Goal: Task Accomplishment & Management: Complete application form

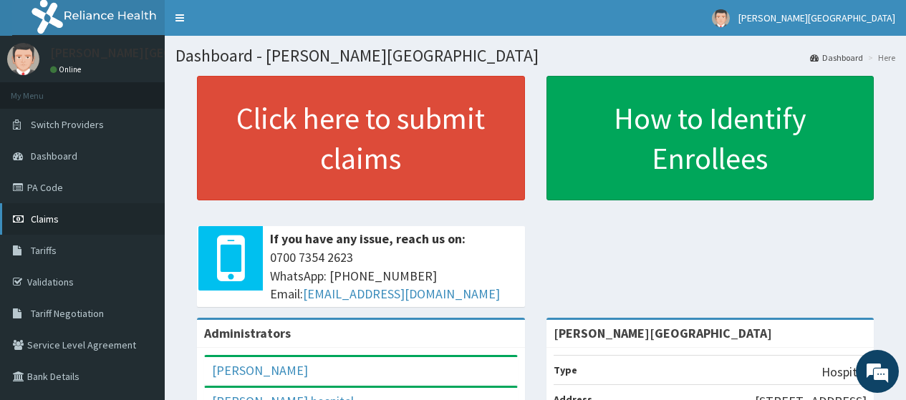
click at [32, 219] on span "Claims" at bounding box center [45, 219] width 28 height 13
click at [38, 180] on link "PA Code" at bounding box center [82, 188] width 165 height 32
click at [47, 218] on span "Claims" at bounding box center [45, 219] width 28 height 13
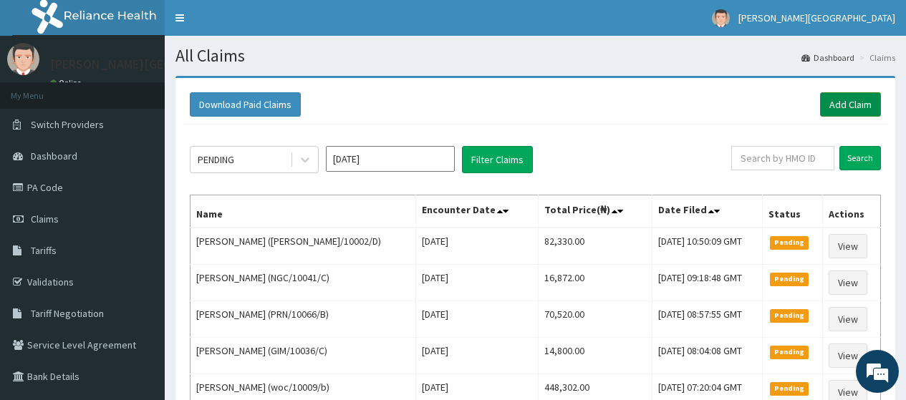
click at [851, 110] on link "Add Claim" at bounding box center [850, 104] width 61 height 24
click at [813, 159] on input "text" at bounding box center [782, 158] width 103 height 24
paste input "PFN/10139/B"
type input "PFN/10139/B"
click at [852, 151] on input "Search" at bounding box center [861, 158] width 42 height 24
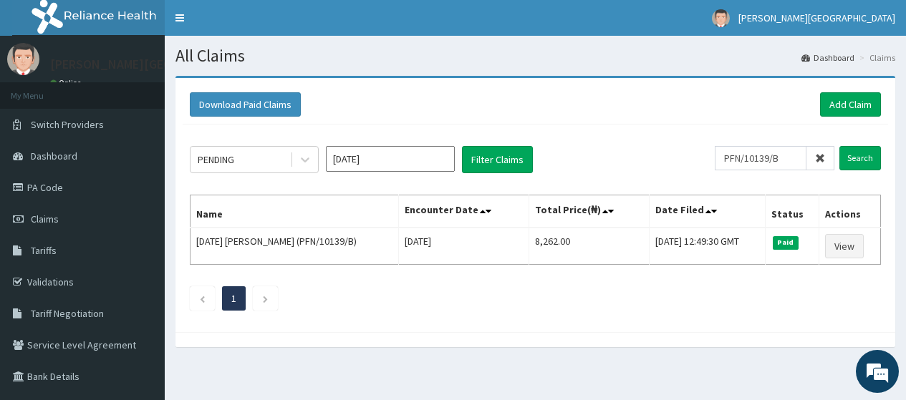
click at [819, 160] on icon at bounding box center [820, 158] width 10 height 10
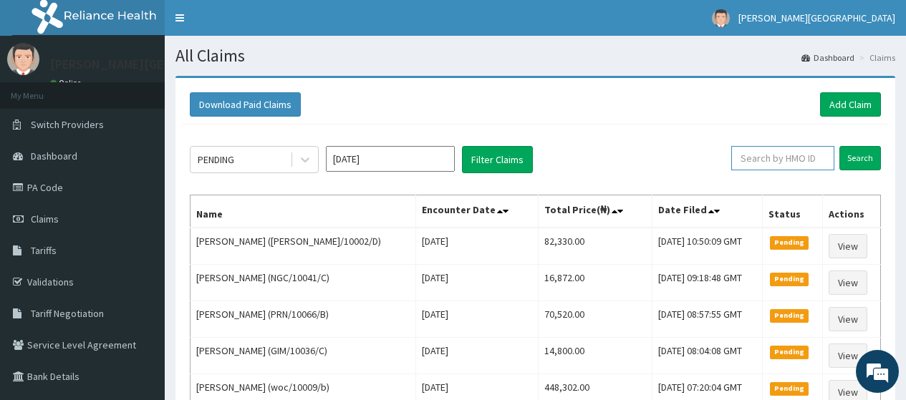
click at [774, 164] on input "text" at bounding box center [782, 158] width 103 height 24
paste input "PFN/10139/C"
click at [845, 168] on input "Search" at bounding box center [861, 158] width 42 height 24
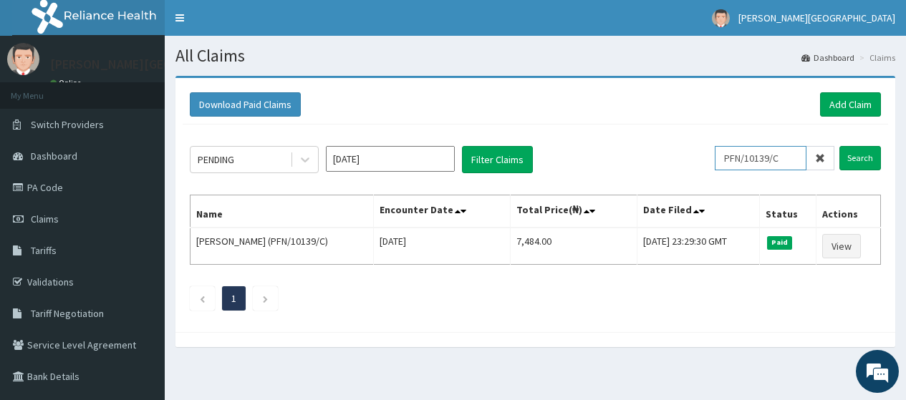
click at [773, 158] on input "PFN/10139/C" at bounding box center [761, 158] width 92 height 24
paste input "KMB/10078/B"
type input "KMB/10078/B"
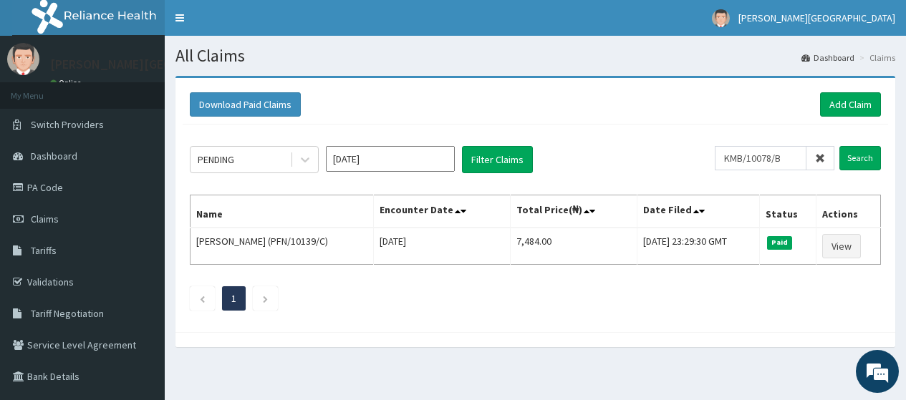
click at [833, 164] on span at bounding box center [821, 158] width 28 height 24
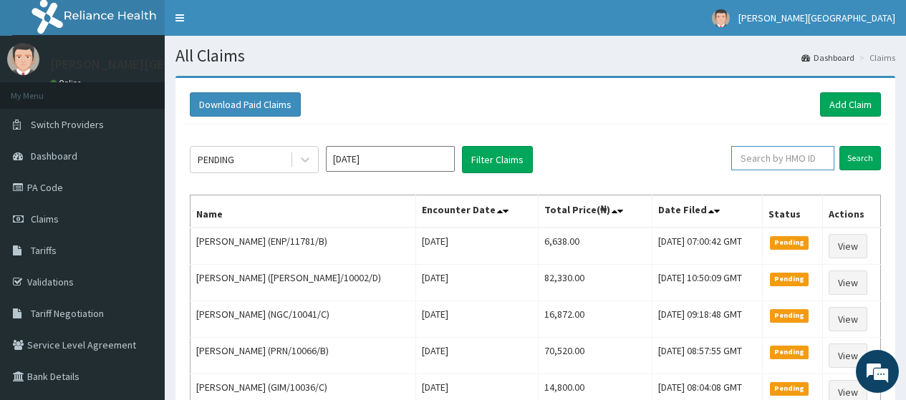
click at [787, 156] on input "text" at bounding box center [782, 158] width 103 height 24
paste input "KMB/10078/B"
type input "KMB/10078/B"
click at [862, 163] on input "Search" at bounding box center [861, 158] width 42 height 24
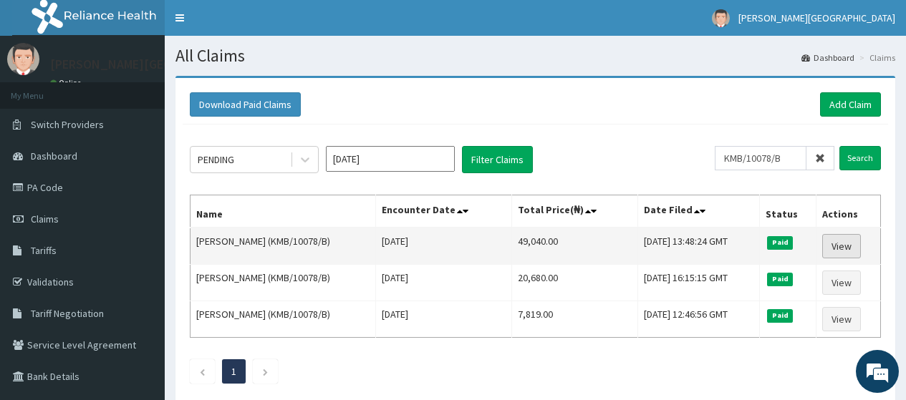
click at [841, 251] on link "View" at bounding box center [841, 246] width 39 height 24
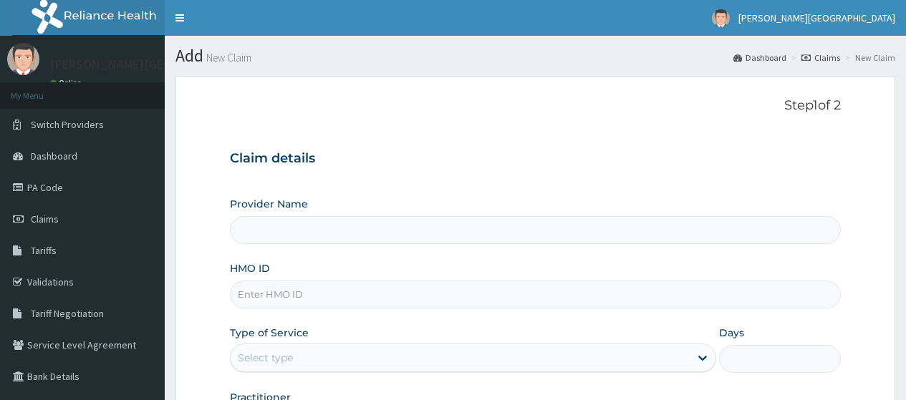
type input "[PERSON_NAME][GEOGRAPHIC_DATA]"
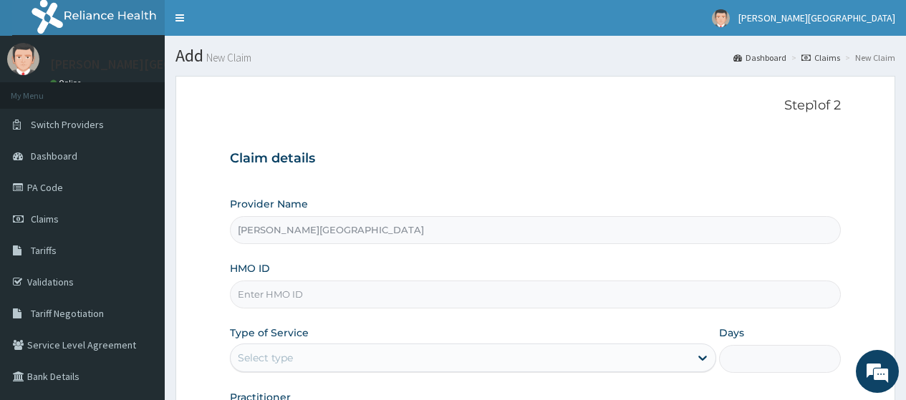
click at [325, 296] on input "HMO ID" at bounding box center [535, 295] width 611 height 28
paste input "PFN/10139/B"
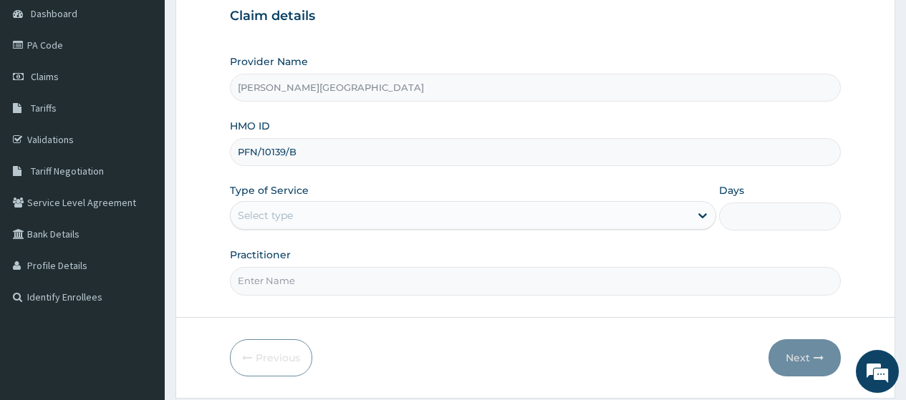
scroll to position [143, 0]
type input "PFN/10139/B"
click at [305, 217] on div "Select type" at bounding box center [460, 214] width 459 height 23
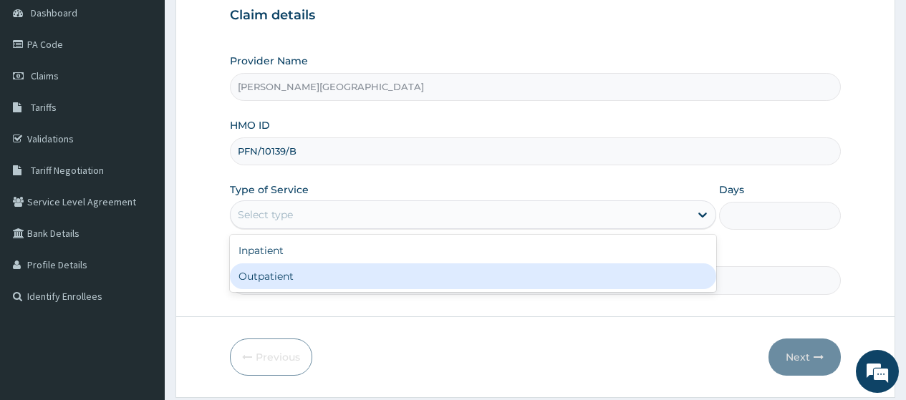
click at [302, 283] on div "Outpatient" at bounding box center [473, 277] width 486 height 26
type input "1"
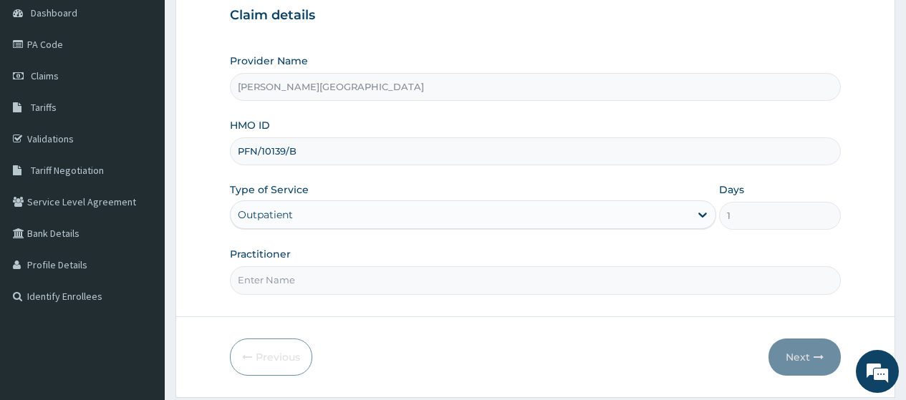
click at [302, 272] on input "Practitioner" at bounding box center [535, 281] width 611 height 28
type input "AA"
click at [810, 358] on button "Next" at bounding box center [805, 357] width 72 height 37
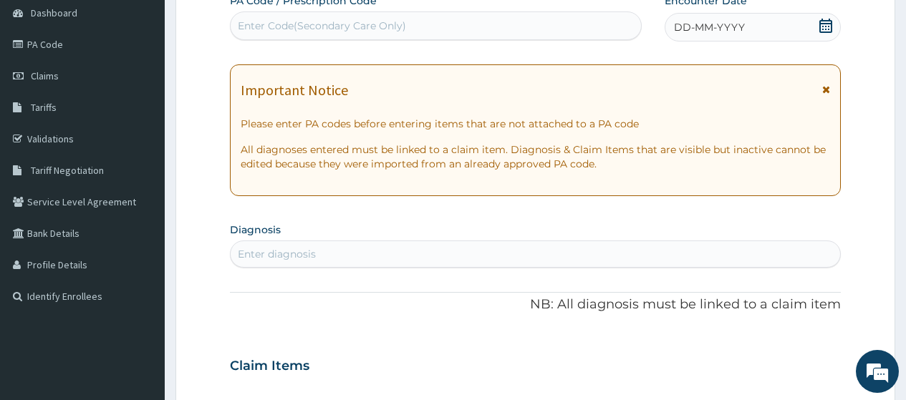
click at [823, 90] on icon at bounding box center [826, 90] width 8 height 10
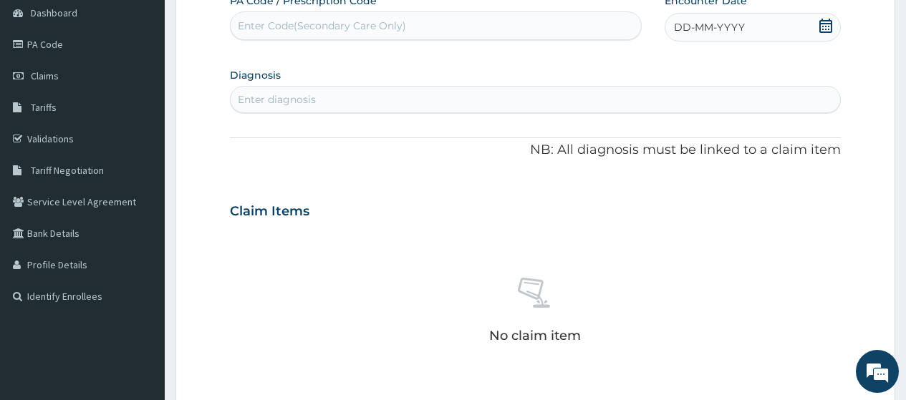
click at [828, 25] on icon at bounding box center [826, 26] width 14 height 14
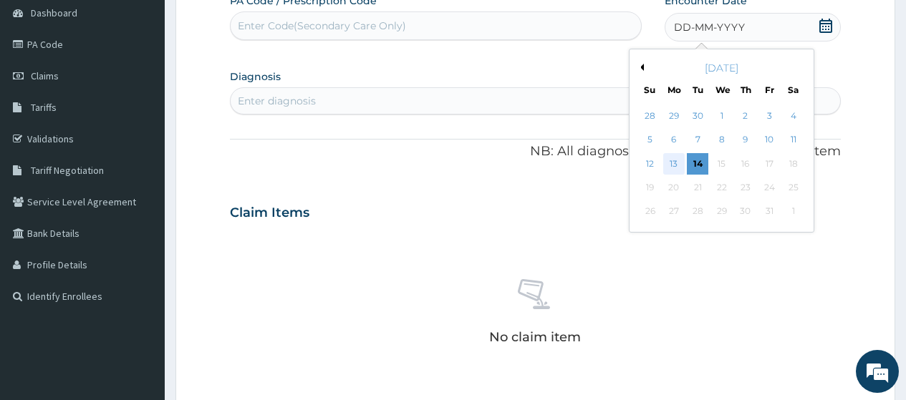
click at [677, 163] on div "13" at bounding box center [673, 163] width 21 height 21
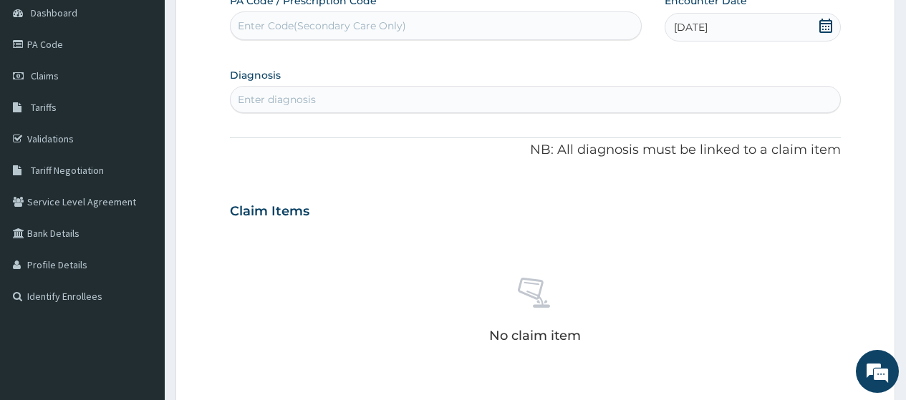
scroll to position [0, 0]
click at [345, 97] on div "Enter diagnosis" at bounding box center [536, 99] width 610 height 23
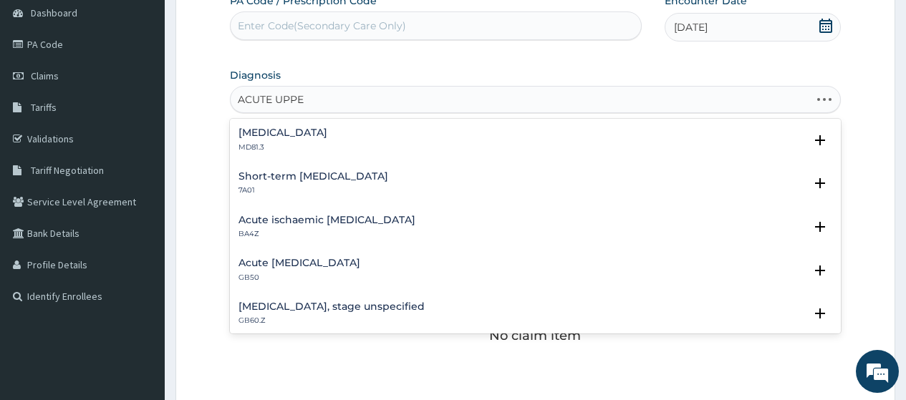
type input "ACUTE UPPER"
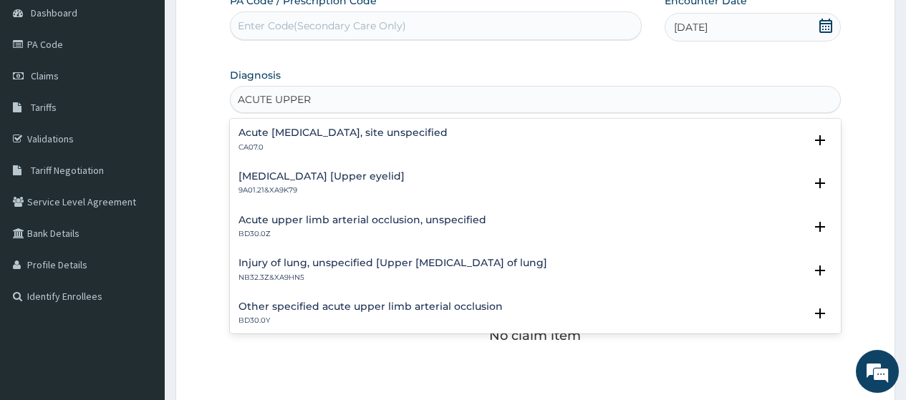
click at [345, 135] on h4 "Acute upper respiratory infection, site unspecified" at bounding box center [343, 133] width 209 height 11
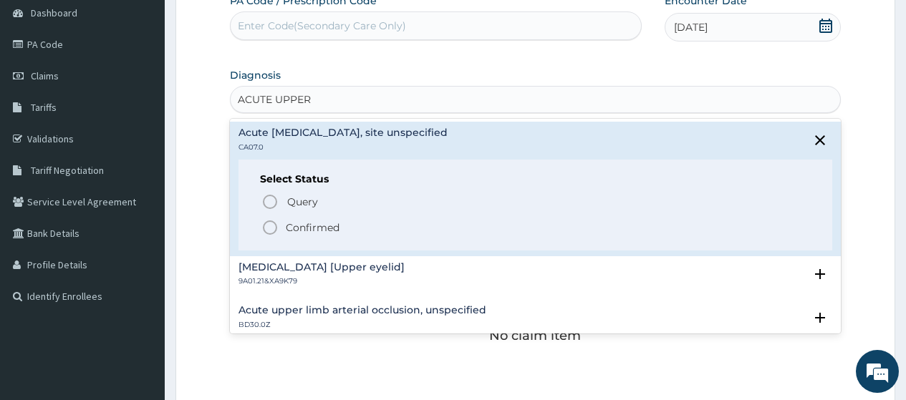
click at [334, 226] on p "Confirmed" at bounding box center [313, 228] width 54 height 14
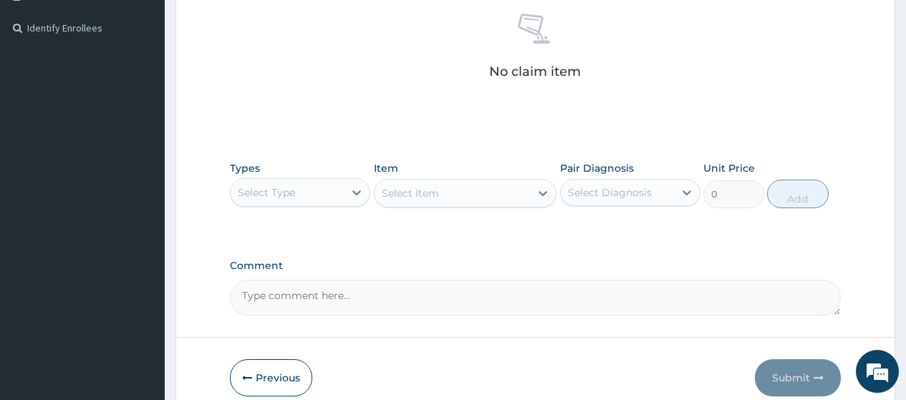
scroll to position [430, 0]
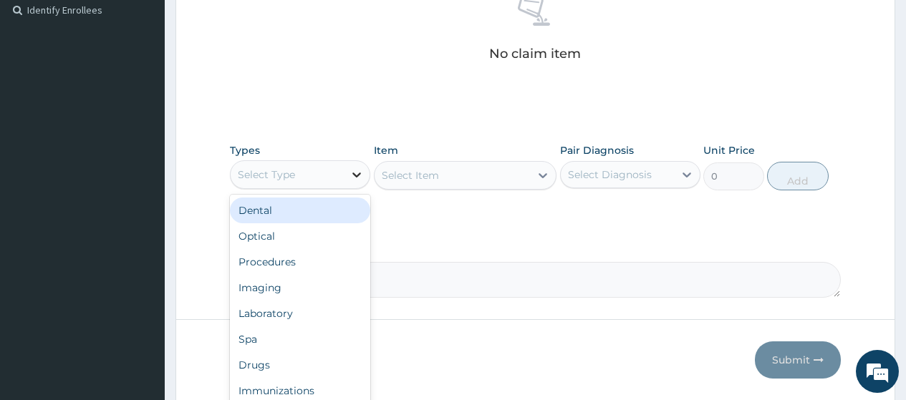
click at [355, 176] on icon at bounding box center [357, 175] width 14 height 14
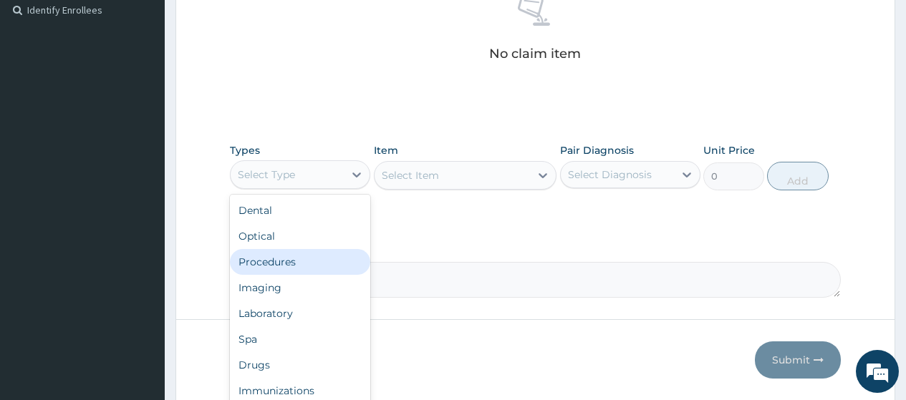
click at [337, 260] on div "Procedures" at bounding box center [300, 262] width 140 height 26
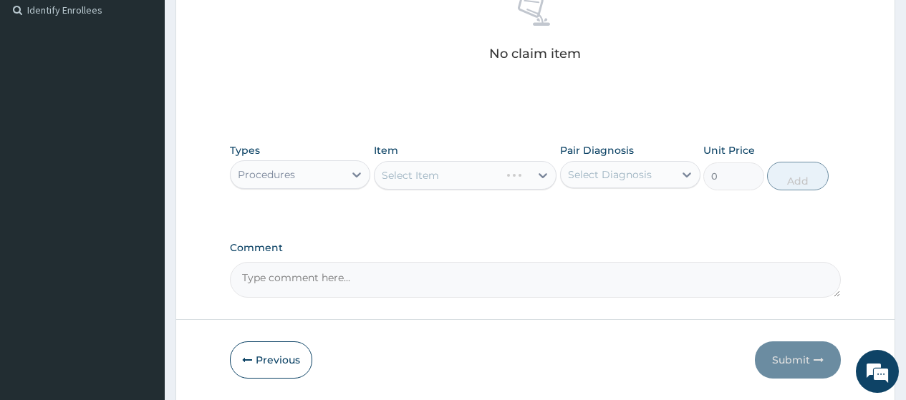
click at [451, 183] on div "Select Item" at bounding box center [438, 175] width 126 height 23
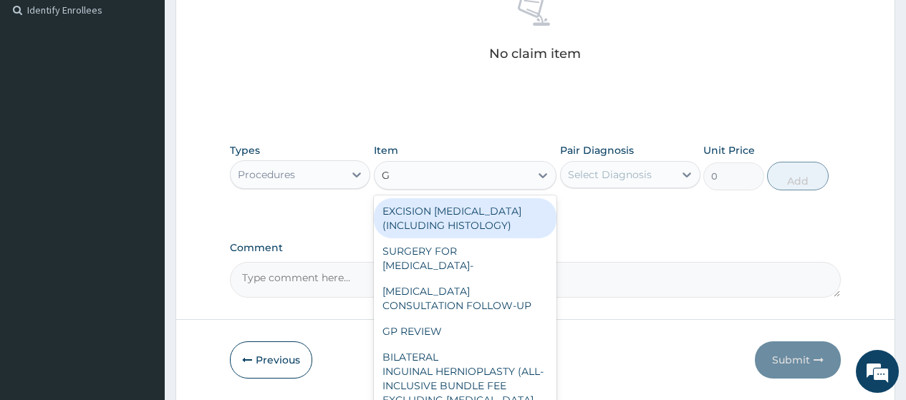
type input "GP"
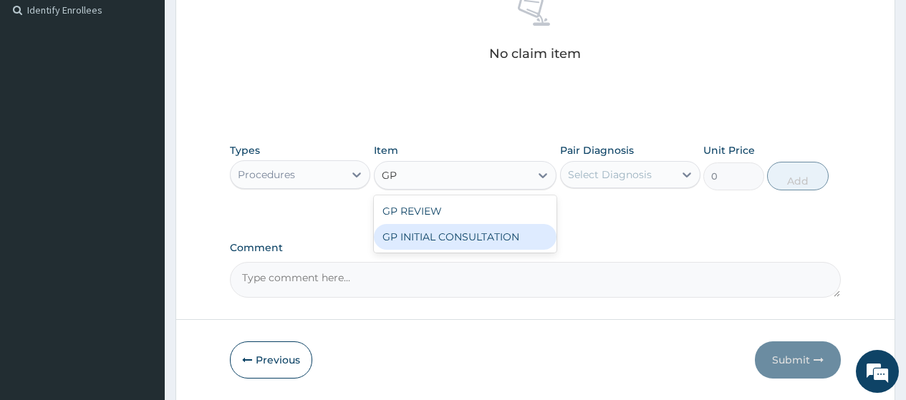
click at [488, 243] on div "GP INITIAL CONSULTATION" at bounding box center [465, 237] width 183 height 26
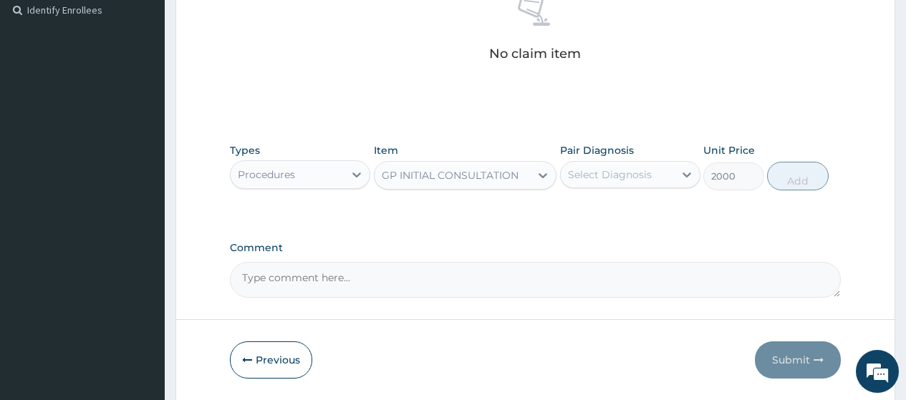
type input "2000"
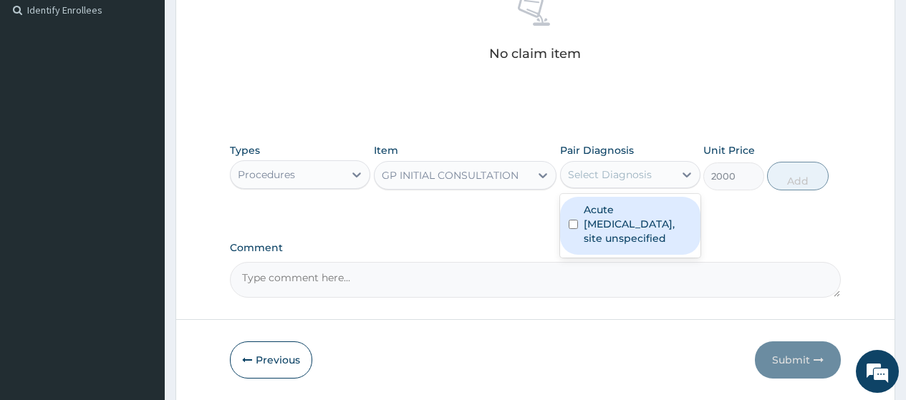
click at [592, 178] on div "Select Diagnosis" at bounding box center [610, 175] width 84 height 14
click at [609, 228] on label "Acute upper respiratory infection, site unspecified" at bounding box center [638, 224] width 108 height 43
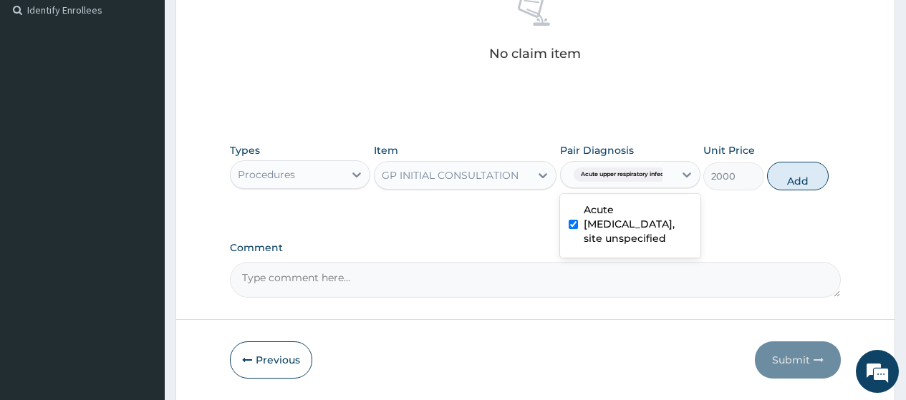
checkbox input "true"
click at [795, 183] on button "Add" at bounding box center [797, 176] width 61 height 29
type input "0"
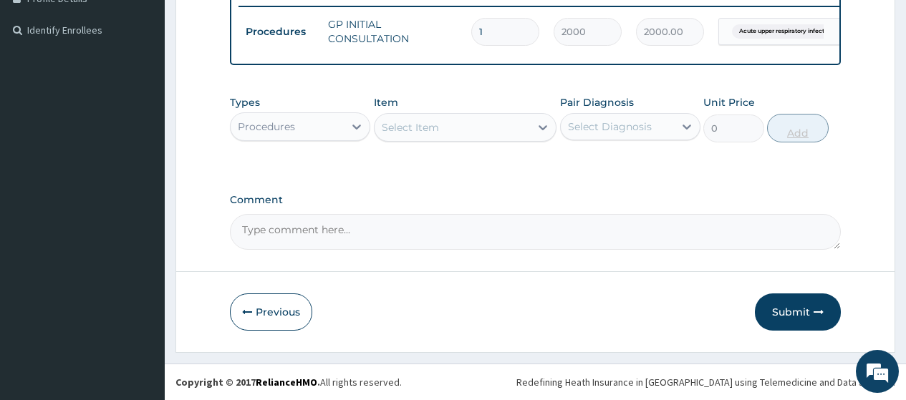
scroll to position [421, 0]
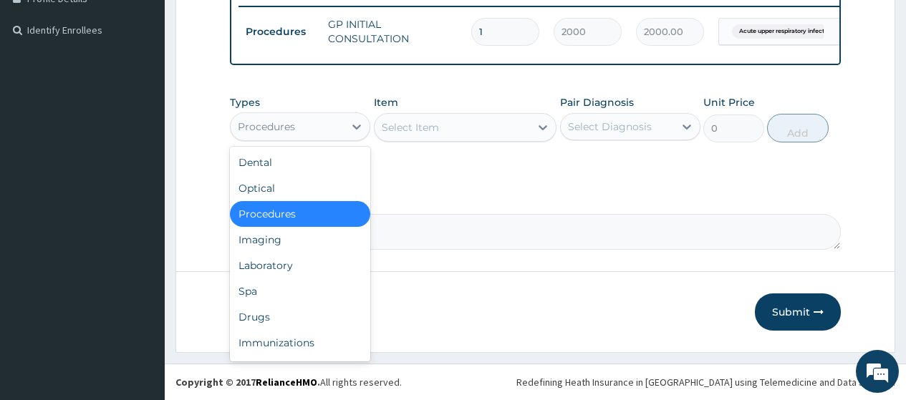
click at [327, 130] on div "Procedures" at bounding box center [287, 126] width 113 height 23
click at [315, 309] on div "Drugs" at bounding box center [300, 317] width 140 height 26
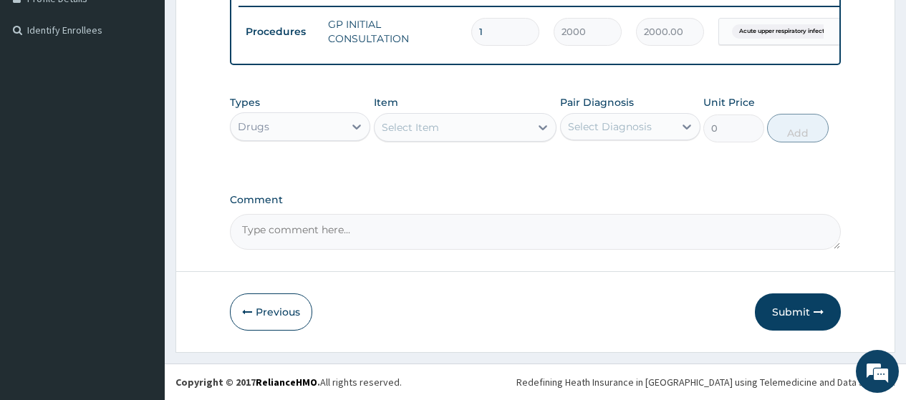
click at [435, 128] on div "Select Item" at bounding box center [410, 127] width 57 height 14
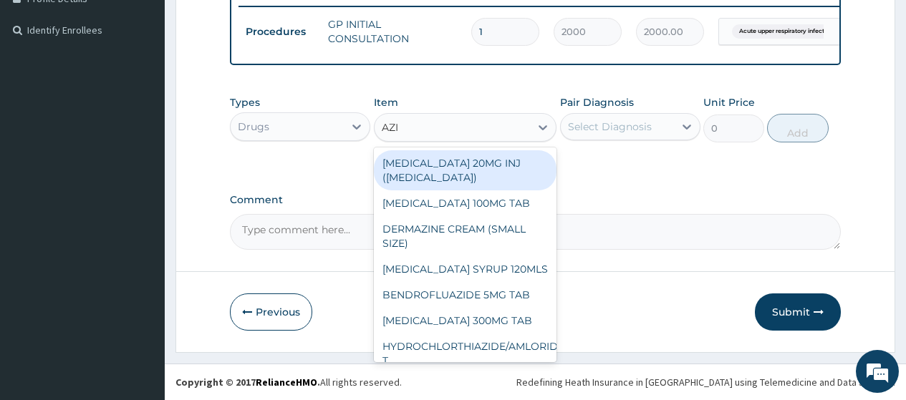
type input "AZIT"
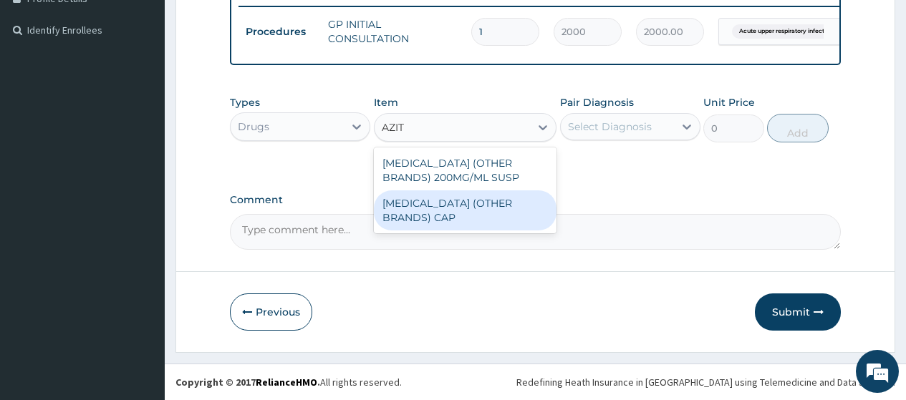
drag, startPoint x: 438, startPoint y: 222, endPoint x: 579, endPoint y: 132, distance: 166.9
click at [440, 221] on div "AZITHROMYCIN (OTHER BRANDS) CAP" at bounding box center [465, 211] width 183 height 40
type input "300"
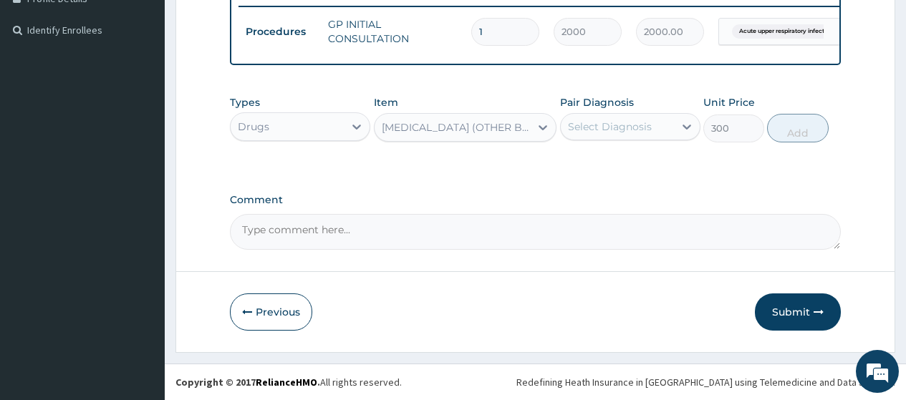
click at [602, 128] on div "Select Diagnosis" at bounding box center [610, 127] width 84 height 14
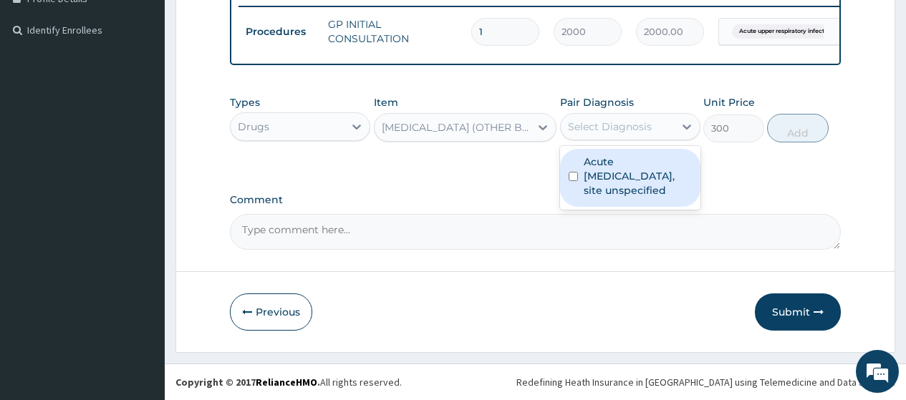
drag, startPoint x: 597, startPoint y: 174, endPoint x: 716, endPoint y: 122, distance: 129.9
click at [597, 173] on label "Acute upper respiratory infection, site unspecified" at bounding box center [638, 176] width 108 height 43
checkbox input "true"
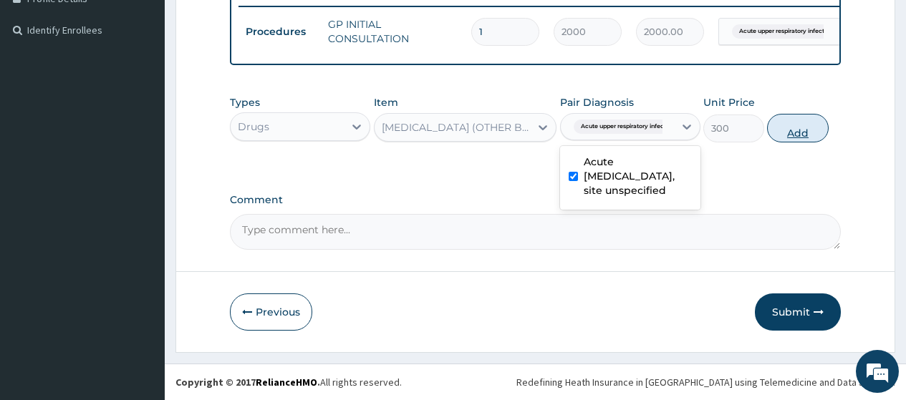
click at [784, 130] on button "Add" at bounding box center [797, 128] width 61 height 29
type input "0"
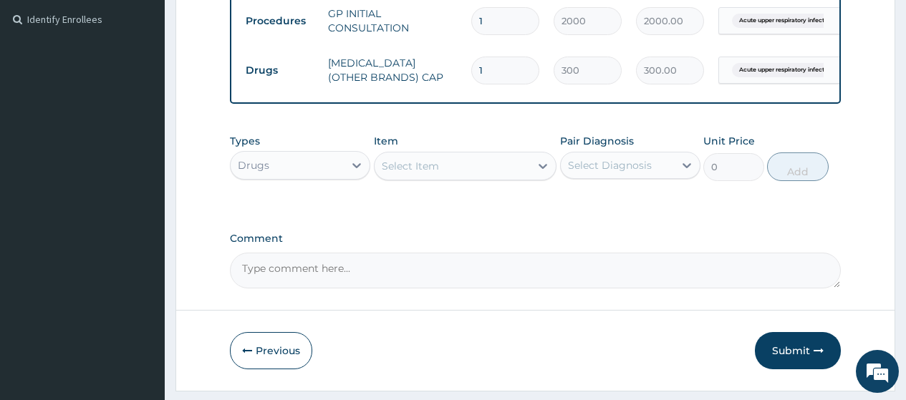
drag, startPoint x: 493, startPoint y: 69, endPoint x: 446, endPoint y: 62, distance: 47.8
click at [446, 62] on tr "Drugs AZITHROMYCIN (OTHER BRANDS) CAP 1 300 300.00 Acute upper respiratory infe…" at bounding box center [590, 70] width 702 height 49
type input "5"
type input "1500.00"
type input "5"
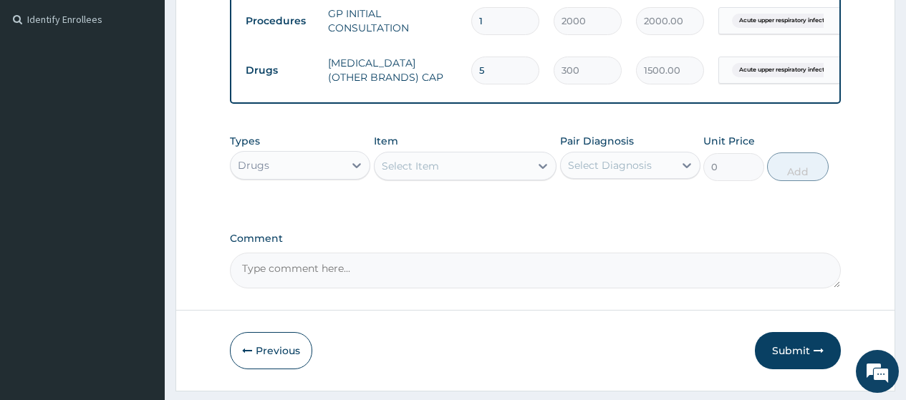
click at [447, 176] on div "Select Item" at bounding box center [453, 166] width 156 height 23
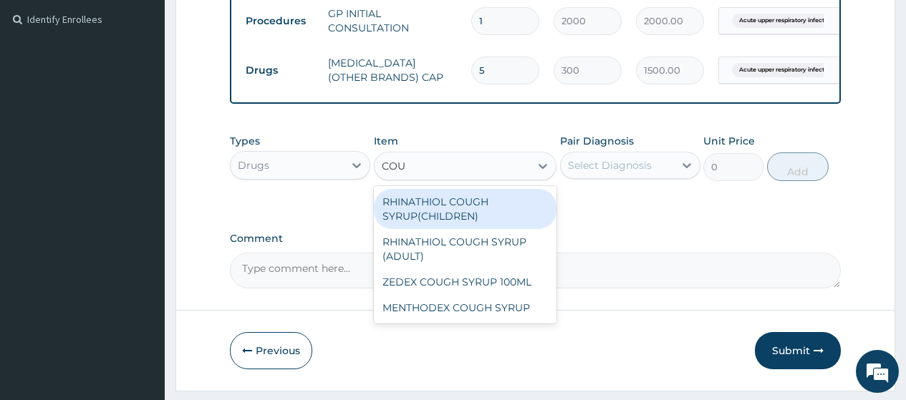
type input "COUG"
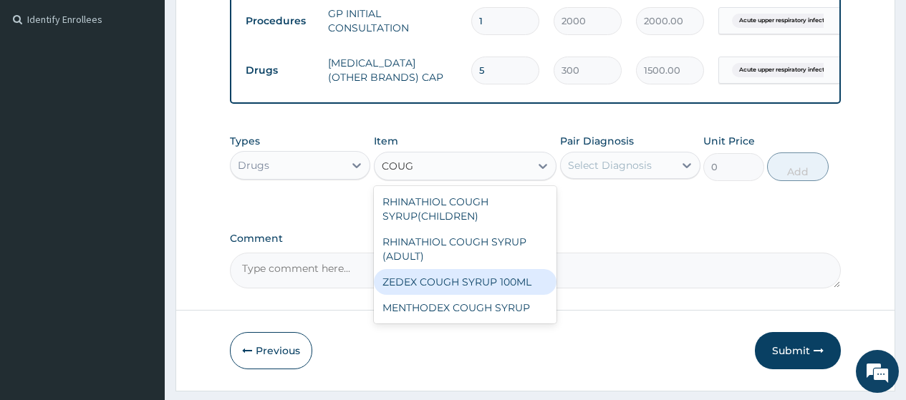
click at [454, 292] on div "ZEDEX COUGH SYRUP 100ML" at bounding box center [465, 282] width 183 height 26
type input "660"
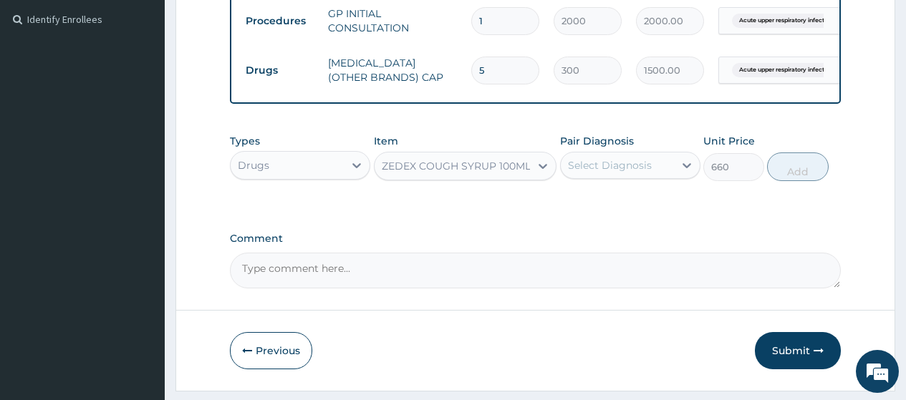
drag, startPoint x: 602, startPoint y: 171, endPoint x: 601, endPoint y: 185, distance: 14.3
click at [602, 170] on div "Select Diagnosis" at bounding box center [610, 165] width 84 height 14
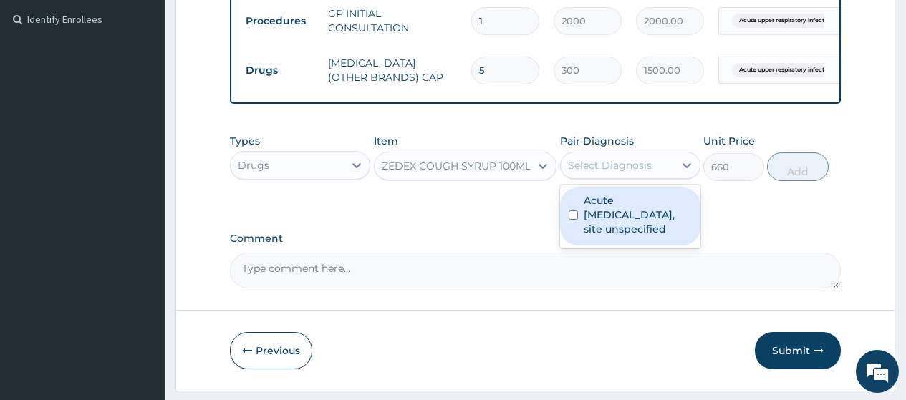
click at [596, 226] on label "Acute upper respiratory infection, site unspecified" at bounding box center [638, 214] width 108 height 43
checkbox input "true"
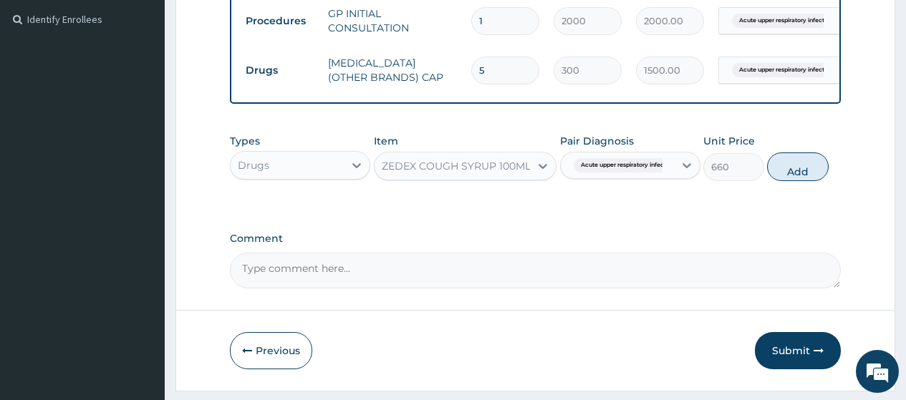
click at [820, 181] on button "Add" at bounding box center [797, 167] width 61 height 29
type input "0"
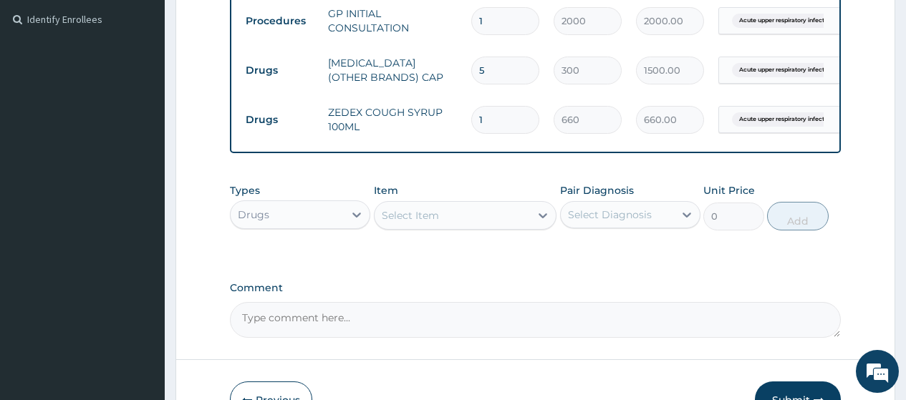
click at [433, 223] on div "Select Item" at bounding box center [410, 215] width 57 height 14
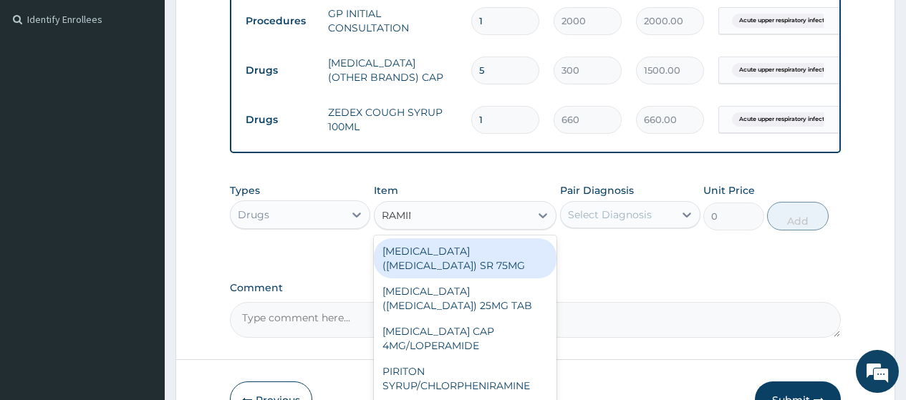
type input "RAMINE"
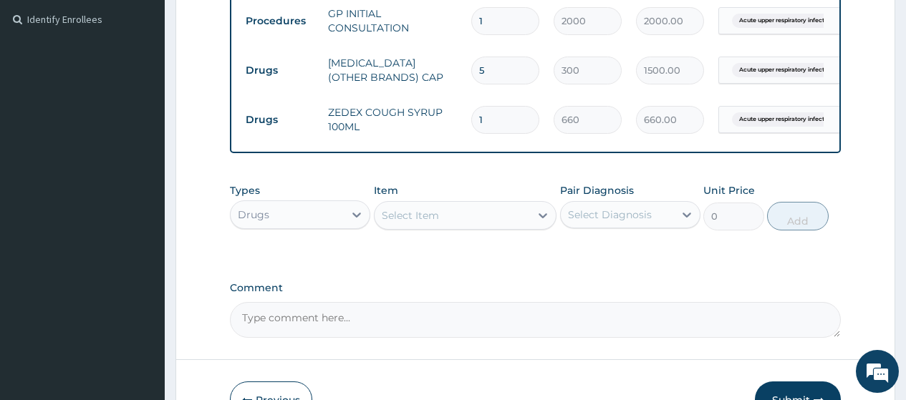
click at [450, 224] on div "Select Item" at bounding box center [453, 215] width 156 height 23
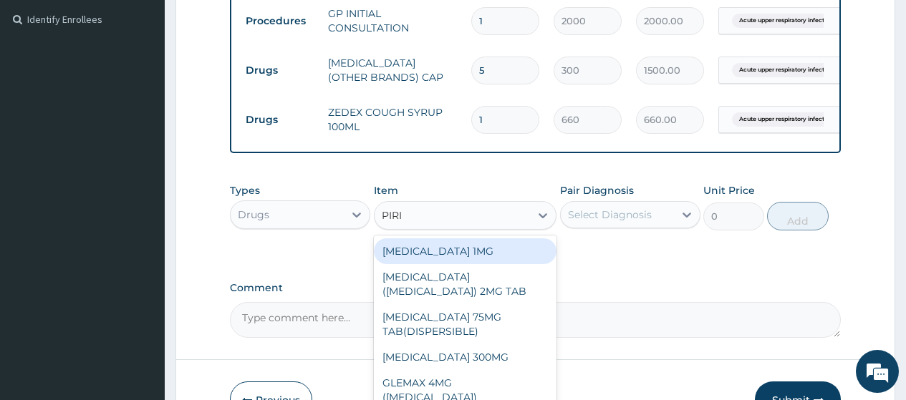
type input "PIRIT"
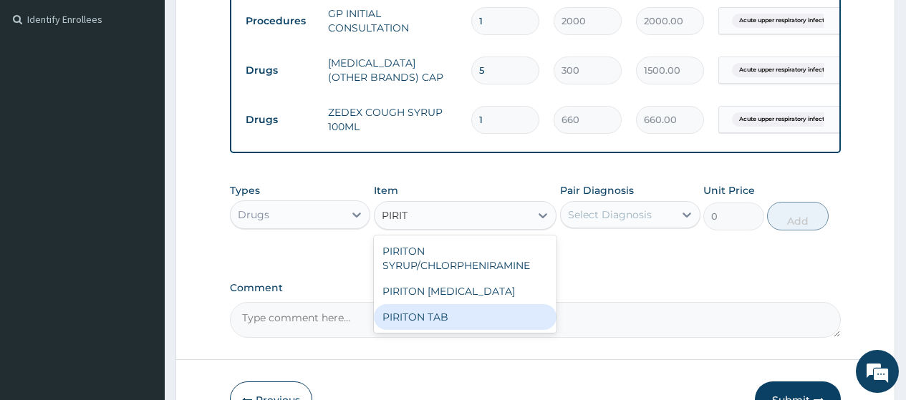
click at [462, 325] on div "PIRITON TAB" at bounding box center [465, 317] width 183 height 26
type input "20"
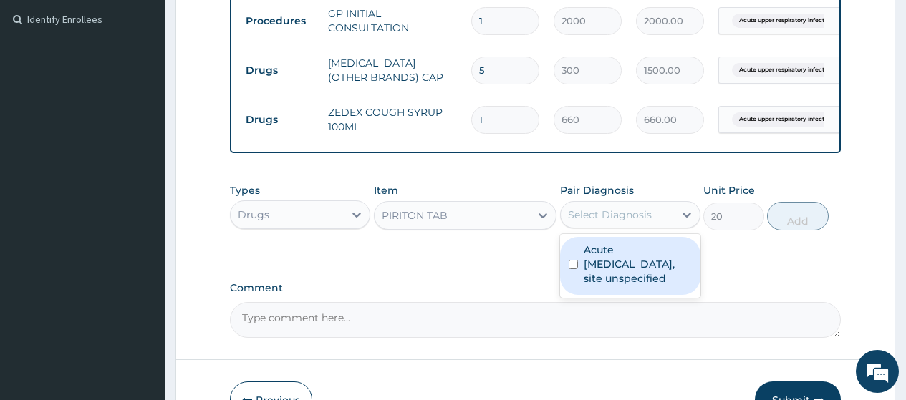
click at [618, 226] on div "Select Diagnosis" at bounding box center [617, 214] width 113 height 23
click at [615, 260] on label "Acute upper respiratory infection, site unspecified" at bounding box center [638, 264] width 108 height 43
checkbox input "true"
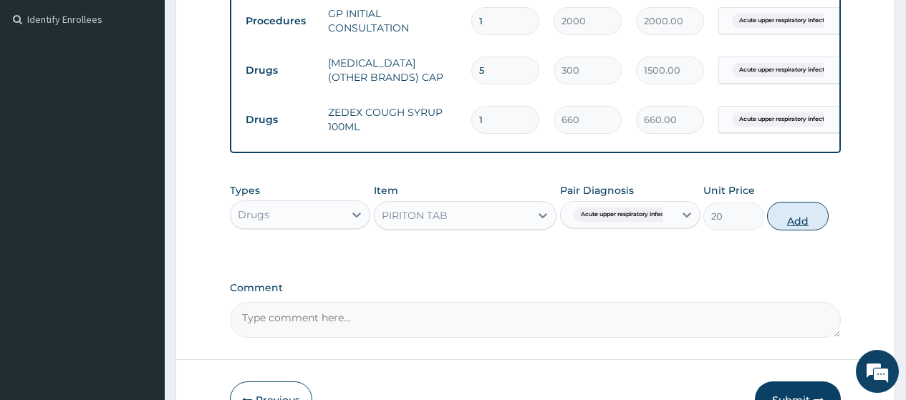
click at [798, 230] on button "Add" at bounding box center [797, 216] width 61 height 29
type input "0"
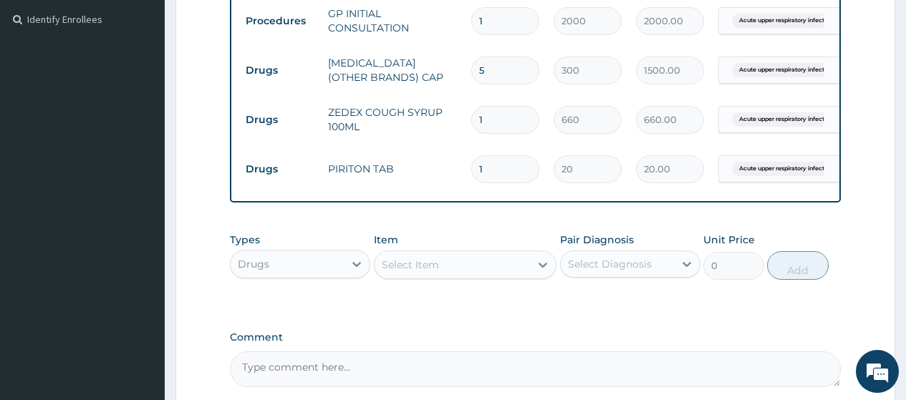
drag, startPoint x: 506, startPoint y: 174, endPoint x: 442, endPoint y: 163, distance: 64.7
click at [442, 163] on tr "Drugs PIRITON TAB 1 20 20.00 Acute upper respiratory infect... Delete" at bounding box center [590, 169] width 702 height 49
type input "4"
type input "80.00"
drag, startPoint x: 489, startPoint y: 179, endPoint x: 464, endPoint y: 173, distance: 25.0
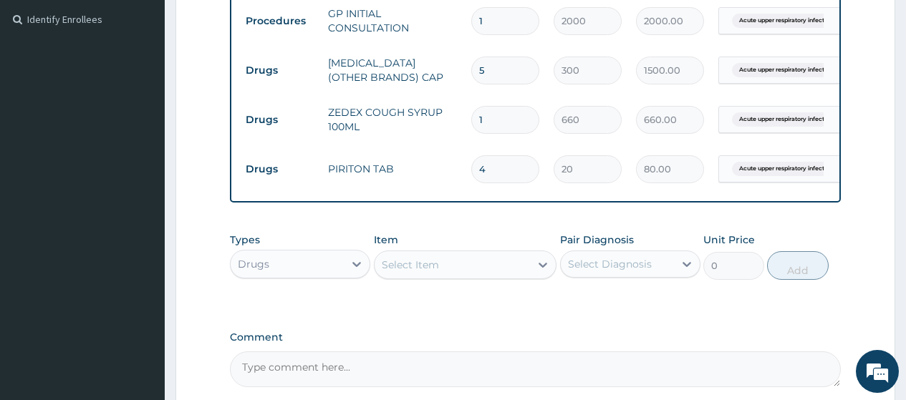
click at [464, 173] on td "4" at bounding box center [505, 169] width 82 height 42
type input "7"
type input "140.00"
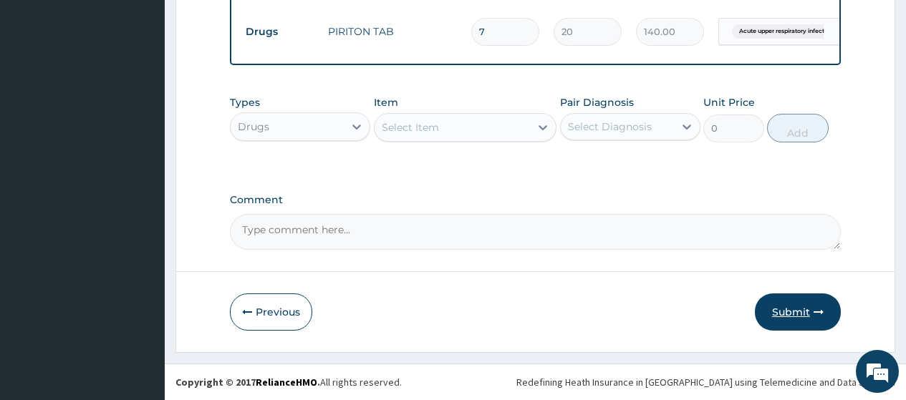
type input "7"
click at [792, 310] on button "Submit" at bounding box center [798, 312] width 86 height 37
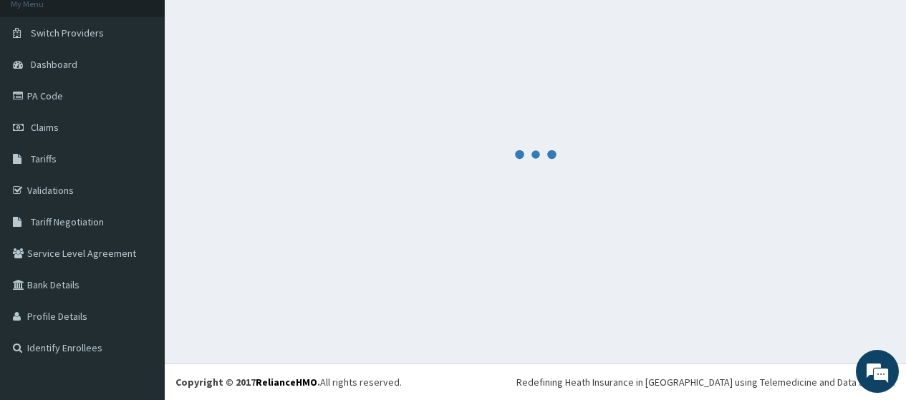
scroll to position [92, 0]
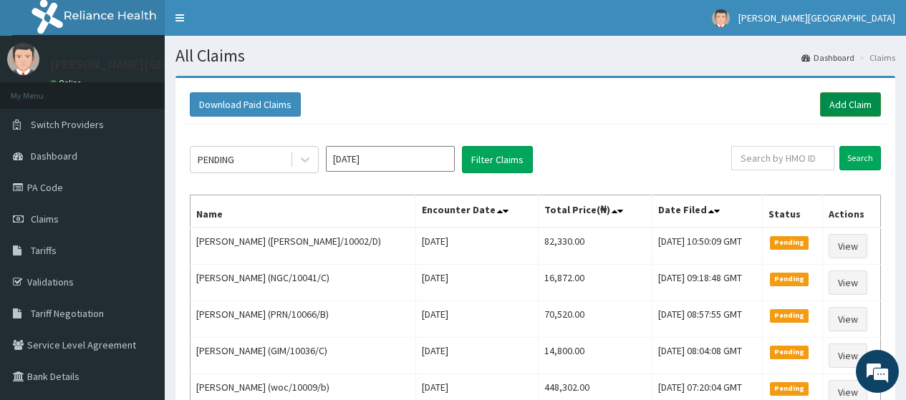
click at [855, 102] on link "Add Claim" at bounding box center [850, 104] width 61 height 24
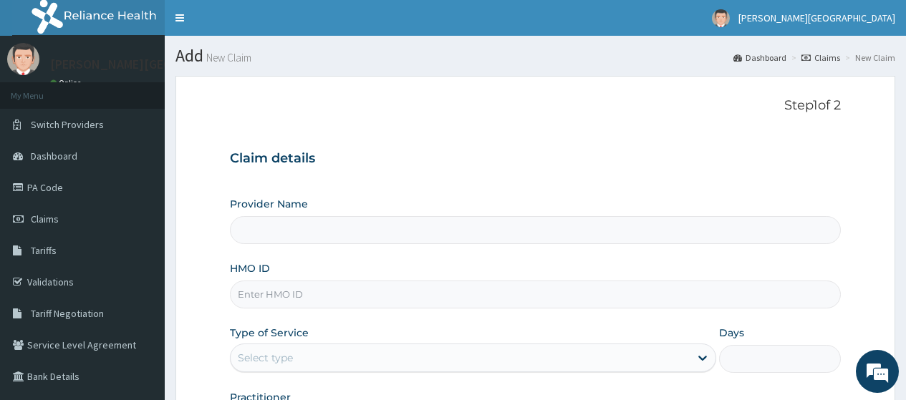
click at [375, 297] on input "HMO ID" at bounding box center [535, 295] width 611 height 28
paste input "PFN/10139/C"
type input "PFN/10139/C"
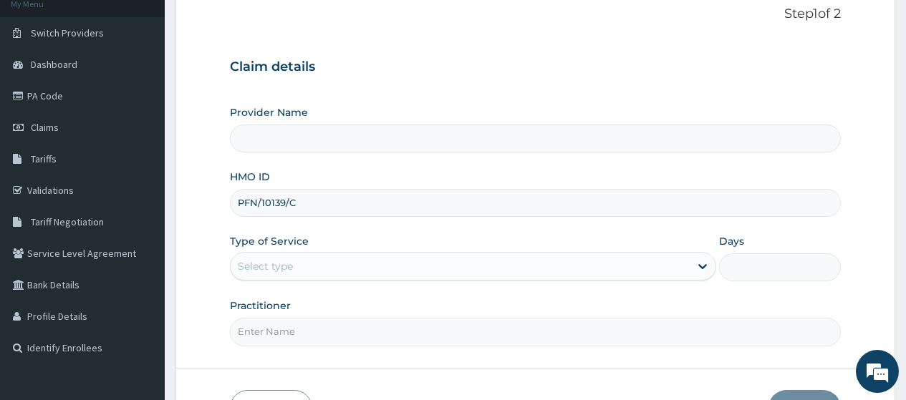
scroll to position [143, 0]
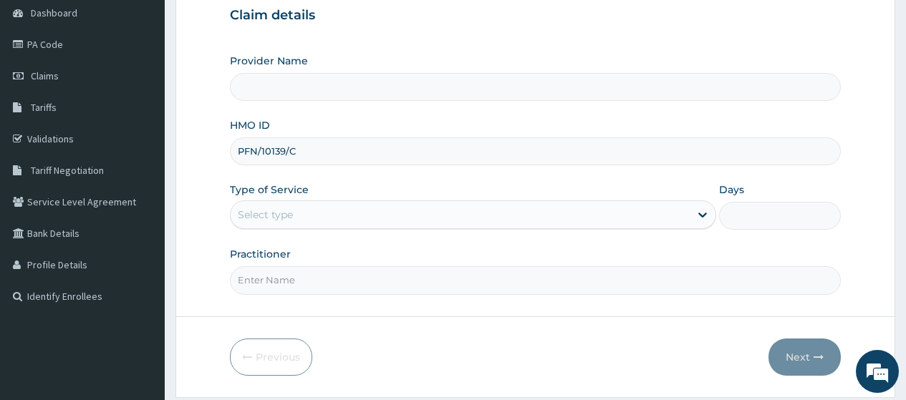
type input "[PERSON_NAME][GEOGRAPHIC_DATA]"
type input "PFN/10139/C"
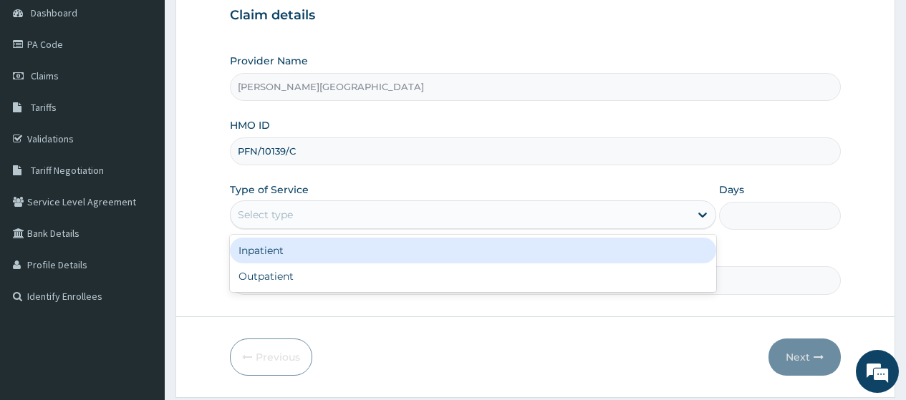
click at [320, 214] on div "Select type" at bounding box center [460, 214] width 459 height 23
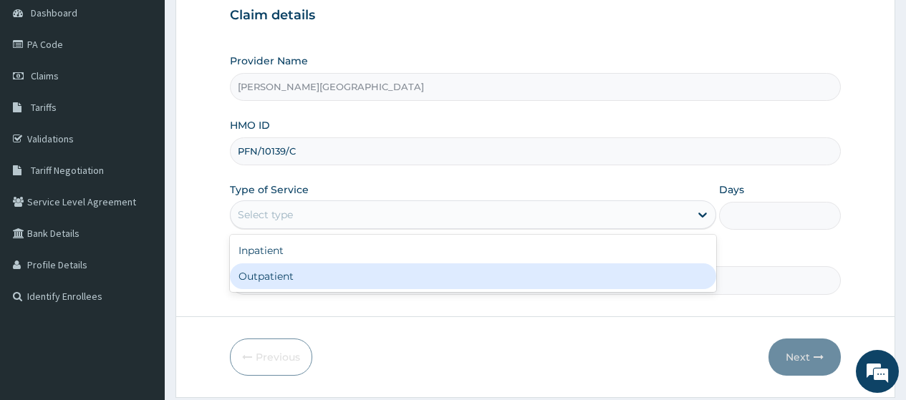
click at [301, 282] on div "Outpatient" at bounding box center [473, 277] width 486 height 26
type input "1"
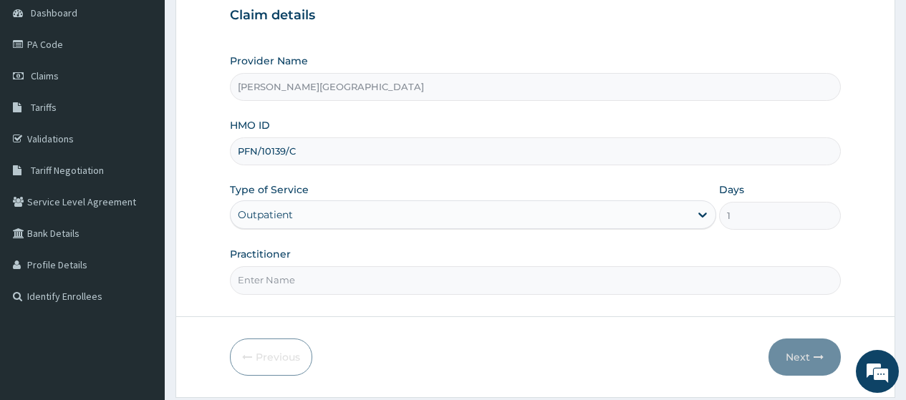
click at [300, 282] on input "Practitioner" at bounding box center [535, 281] width 611 height 28
type input "AA"
click at [815, 360] on icon "button" at bounding box center [819, 357] width 10 height 10
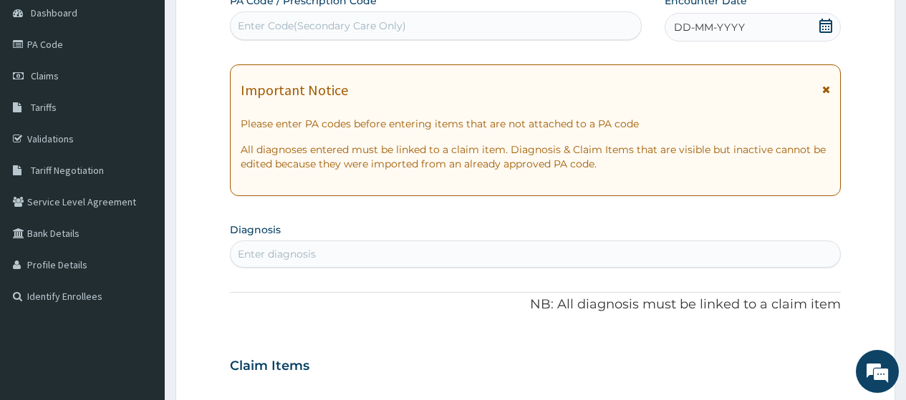
click at [825, 89] on icon at bounding box center [826, 90] width 8 height 10
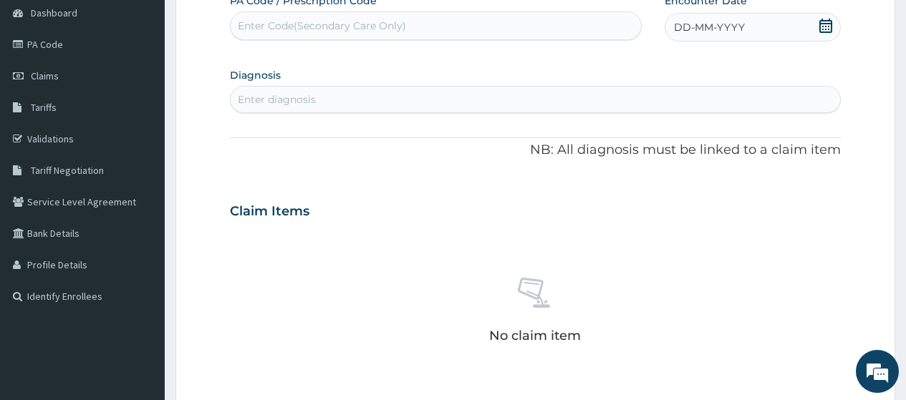
click at [825, 24] on icon at bounding box center [826, 26] width 14 height 14
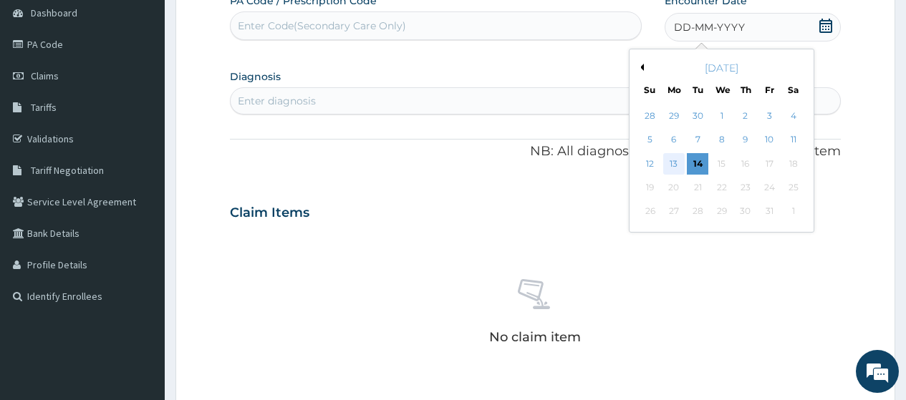
click at [673, 164] on div "13" at bounding box center [673, 163] width 21 height 21
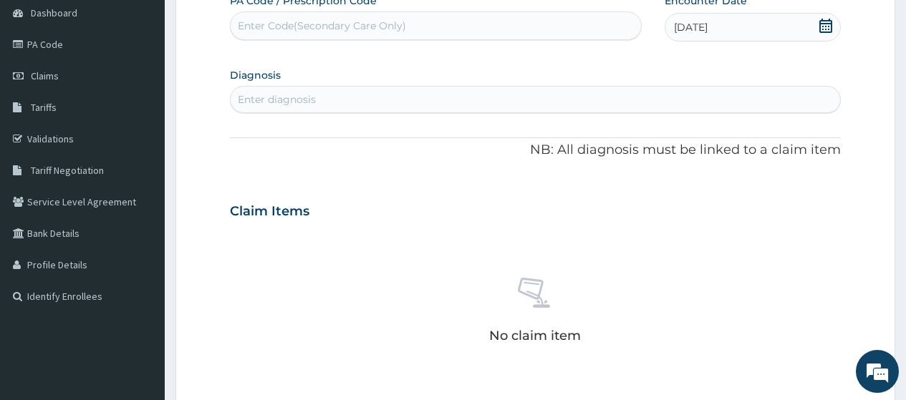
scroll to position [0, 0]
click at [352, 98] on div "Enter diagnosis" at bounding box center [536, 99] width 610 height 23
type input "ACUTE UPPER"
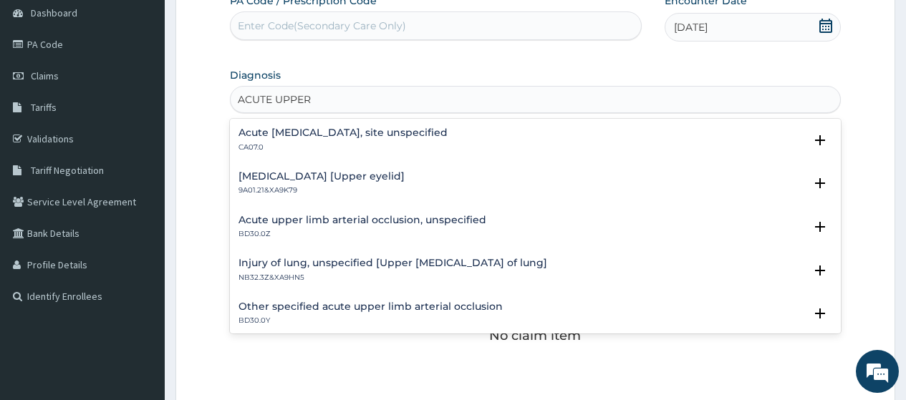
click at [329, 140] on div "Acute upper respiratory infection, site unspecified CA07.0" at bounding box center [343, 140] width 209 height 25
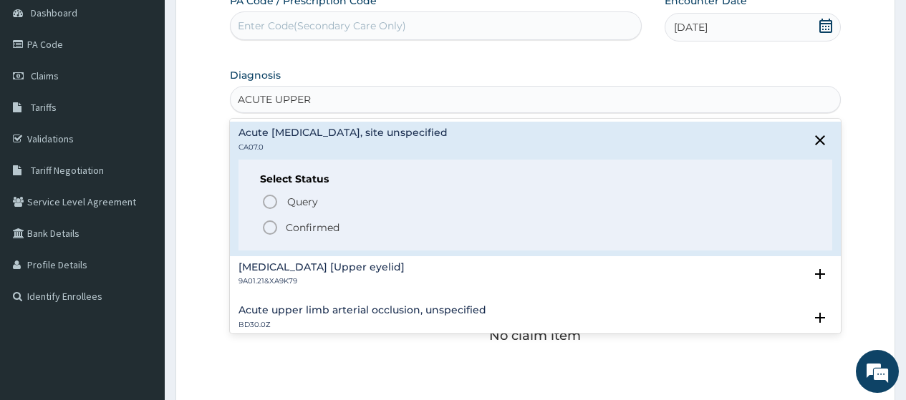
click at [340, 228] on span "Confirmed" at bounding box center [535, 227] width 549 height 17
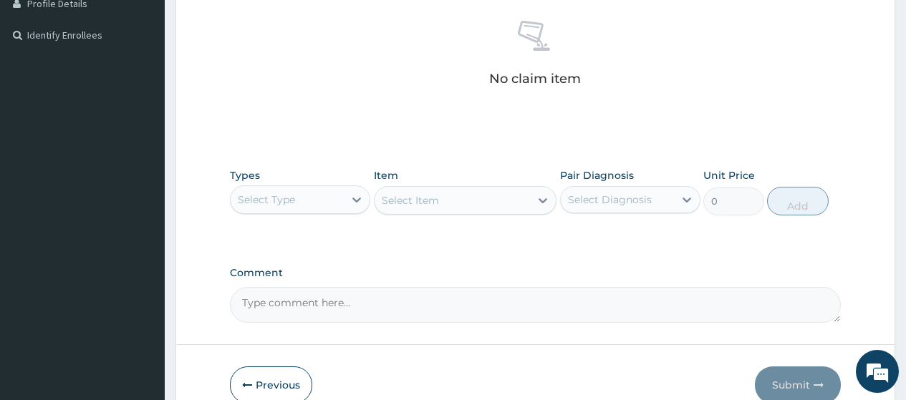
scroll to position [430, 0]
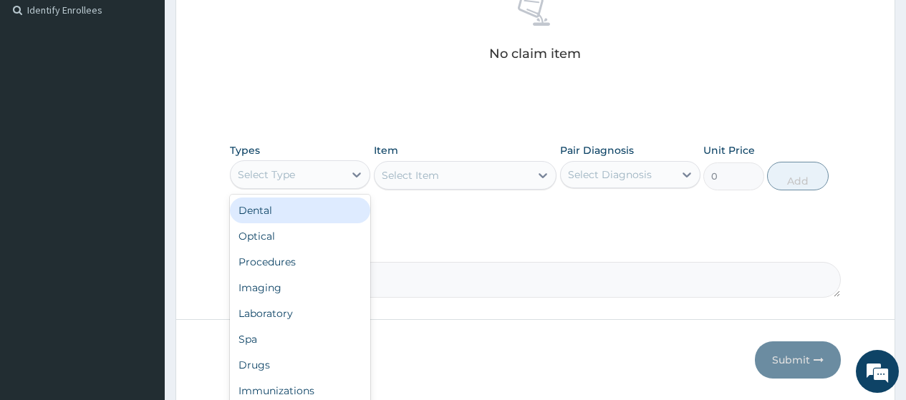
click at [324, 185] on div "Select Type" at bounding box center [287, 174] width 113 height 23
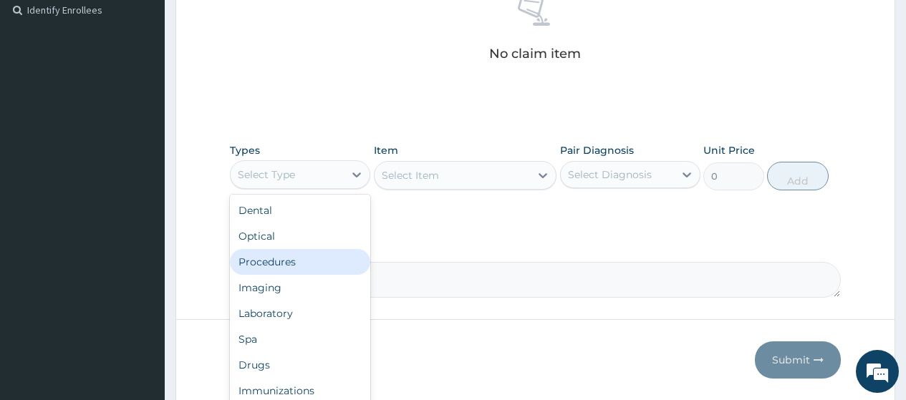
click at [294, 267] on div "Procedures" at bounding box center [300, 262] width 140 height 26
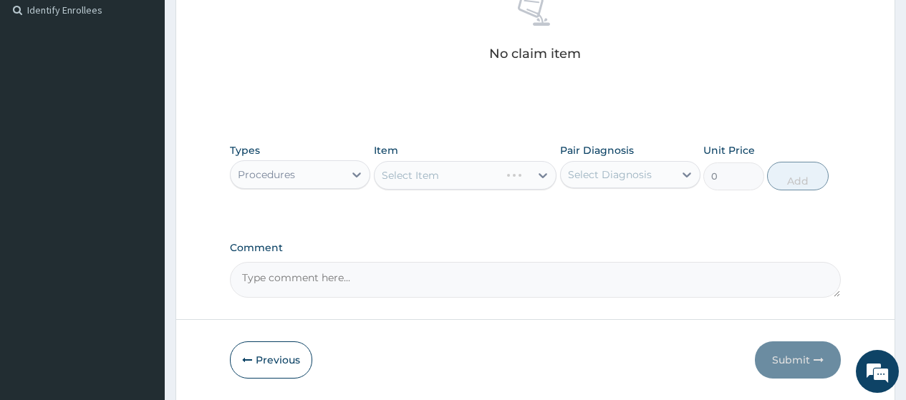
click at [426, 173] on div "Select Item" at bounding box center [465, 175] width 183 height 29
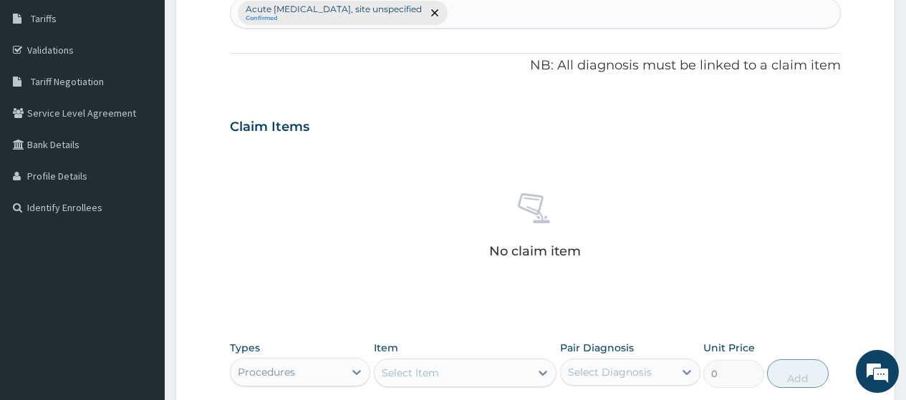
scroll to position [215, 0]
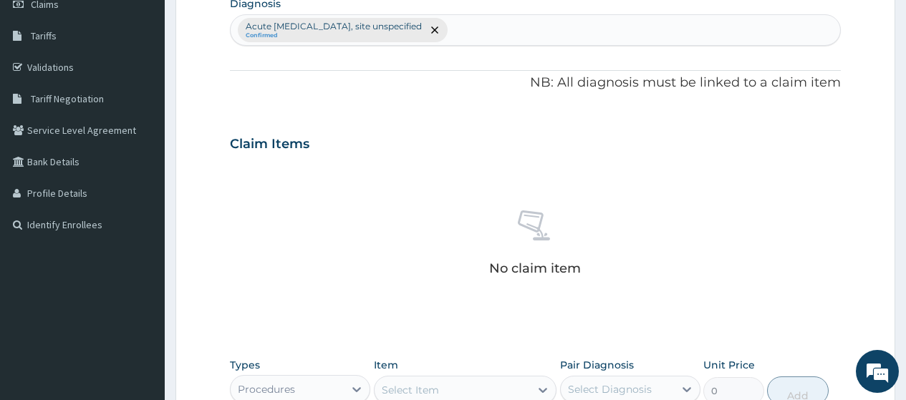
click at [514, 19] on div "Acute upper respiratory infection, site unspecified Confirmed" at bounding box center [536, 30] width 610 height 30
type input "MALARIA"
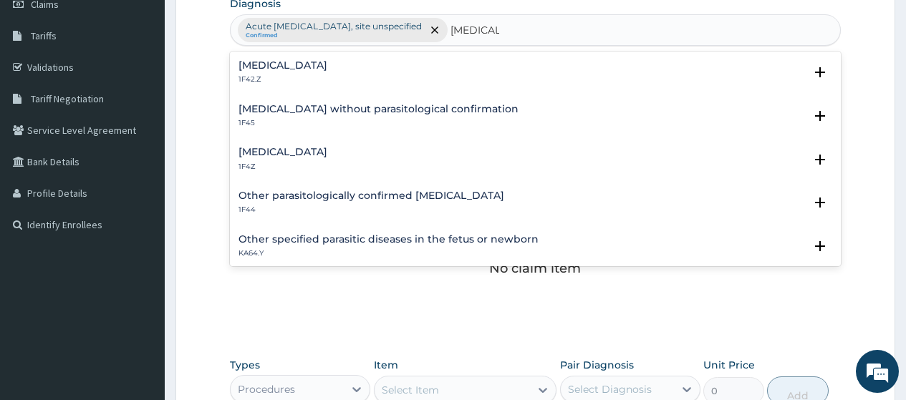
click at [327, 147] on h4 "Malaria, unspecified" at bounding box center [283, 152] width 89 height 11
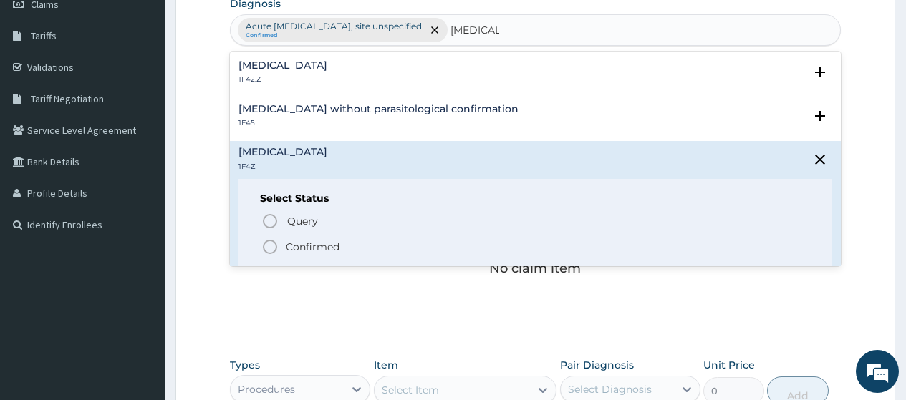
drag, startPoint x: 338, startPoint y: 245, endPoint x: 347, endPoint y: 242, distance: 9.1
click at [339, 245] on p "Confirmed" at bounding box center [313, 247] width 54 height 14
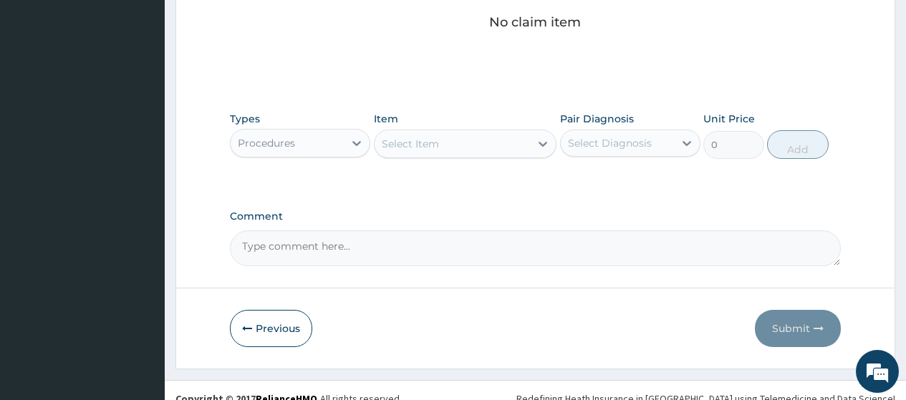
scroll to position [478, 0]
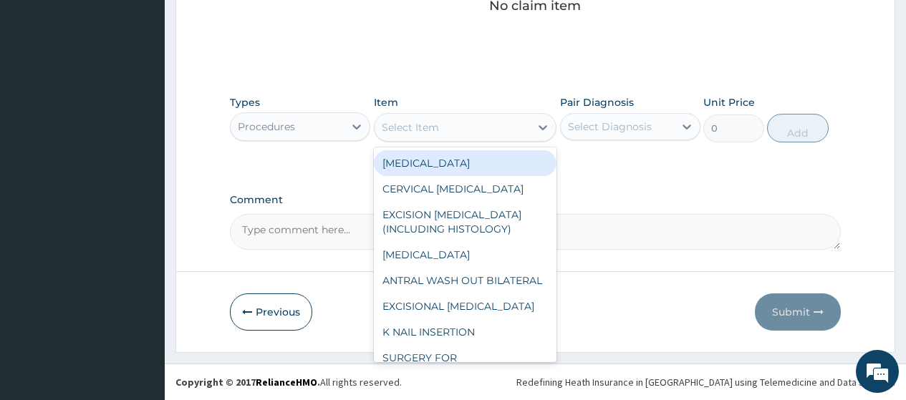
click at [433, 120] on div "Select Item" at bounding box center [410, 127] width 57 height 14
type input "F"
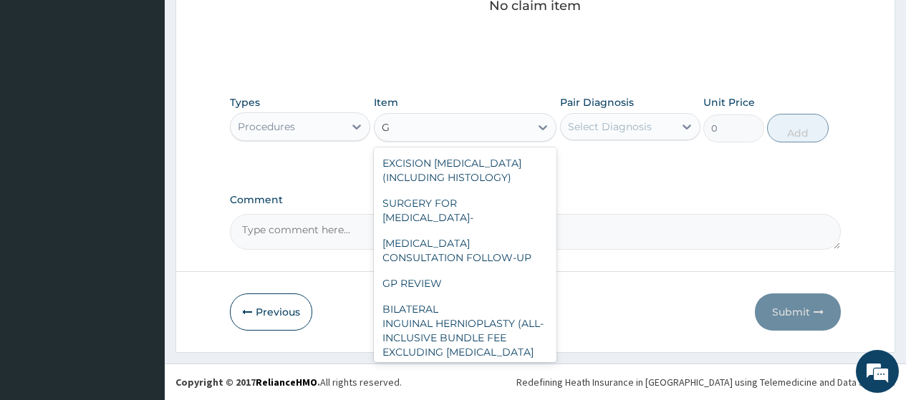
type input "GP"
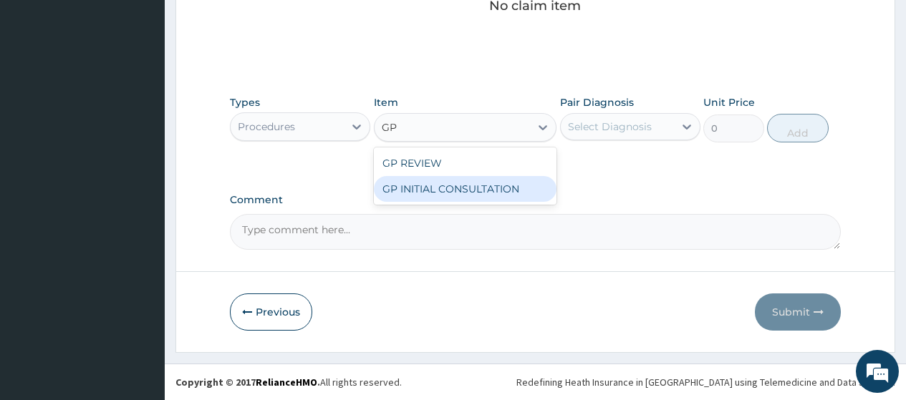
click at [485, 190] on div "GP INITIAL CONSULTATION" at bounding box center [465, 189] width 183 height 26
type input "2000"
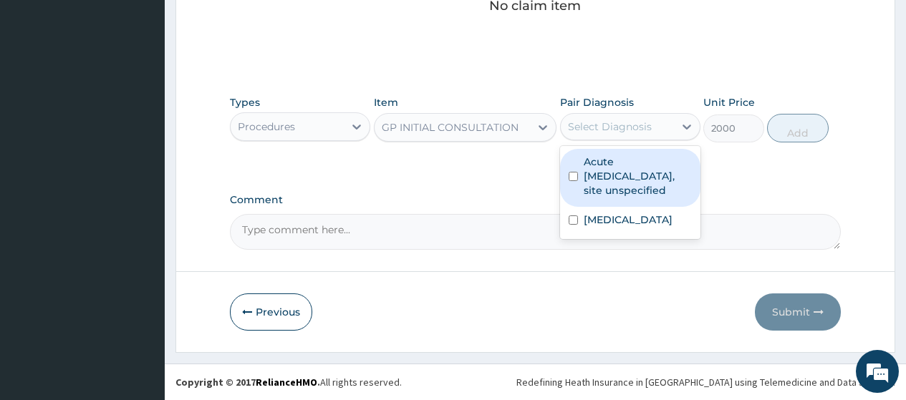
click at [617, 129] on div "Select Diagnosis" at bounding box center [610, 127] width 84 height 14
click at [635, 197] on label "Acute upper respiratory infection, site unspecified" at bounding box center [638, 176] width 108 height 43
checkbox input "true"
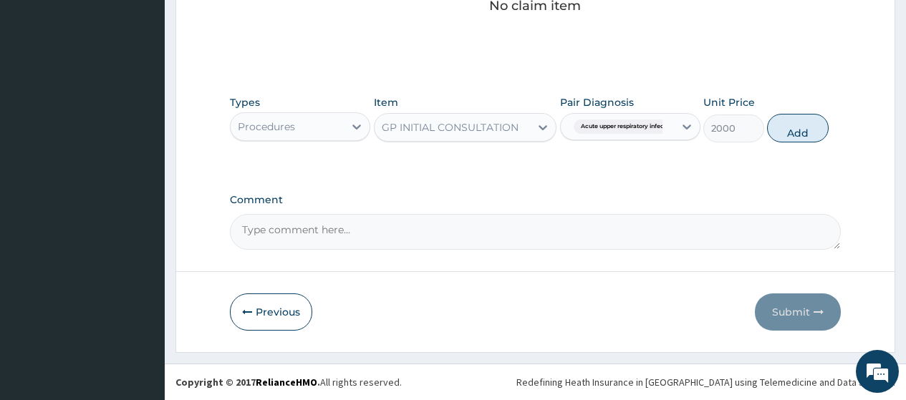
click at [629, 145] on div "Types Procedures Item GP INITIAL CONSULTATION Pair Diagnosis Acute upper respir…" at bounding box center [535, 119] width 611 height 62
drag, startPoint x: 635, startPoint y: 128, endPoint x: 631, endPoint y: 164, distance: 36.0
click at [631, 132] on span "Acute upper respiratory infect..." at bounding box center [626, 127] width 104 height 14
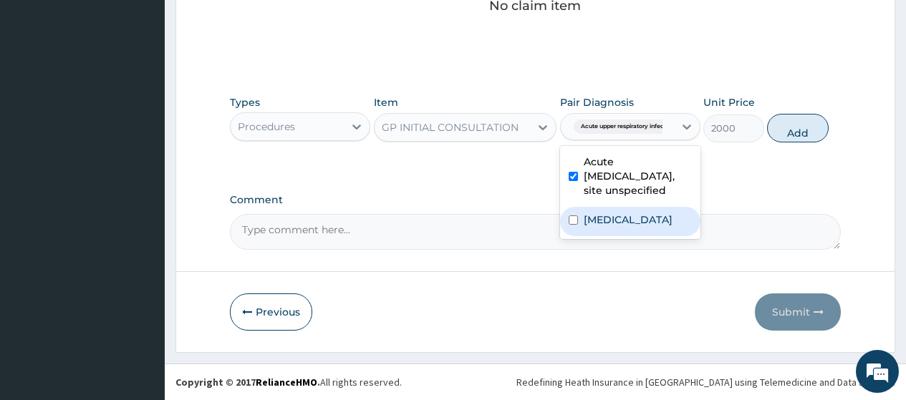
click at [652, 228] on div "Malaria, unspecified" at bounding box center [630, 221] width 140 height 29
checkbox input "true"
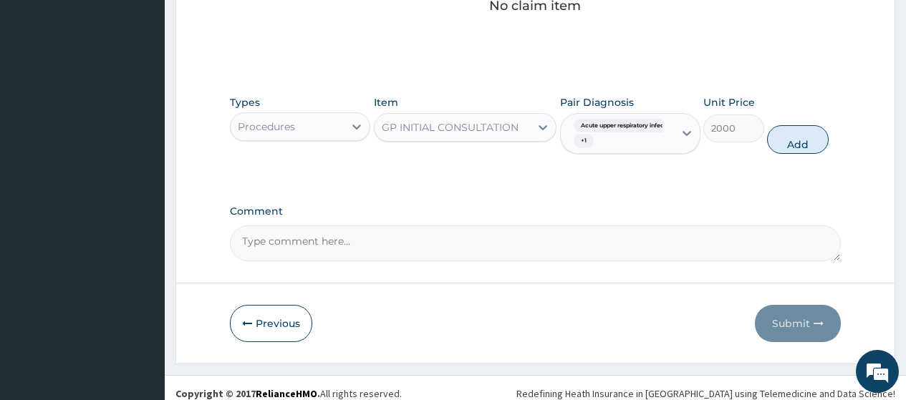
click at [796, 149] on button "Add" at bounding box center [797, 139] width 61 height 29
type input "0"
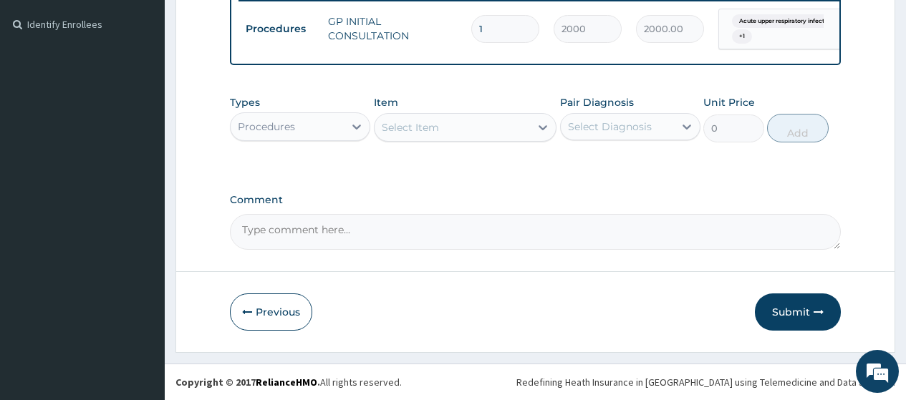
drag, startPoint x: 309, startPoint y: 125, endPoint x: 303, endPoint y: 133, distance: 10.2
click at [307, 127] on div "Procedures" at bounding box center [287, 126] width 113 height 23
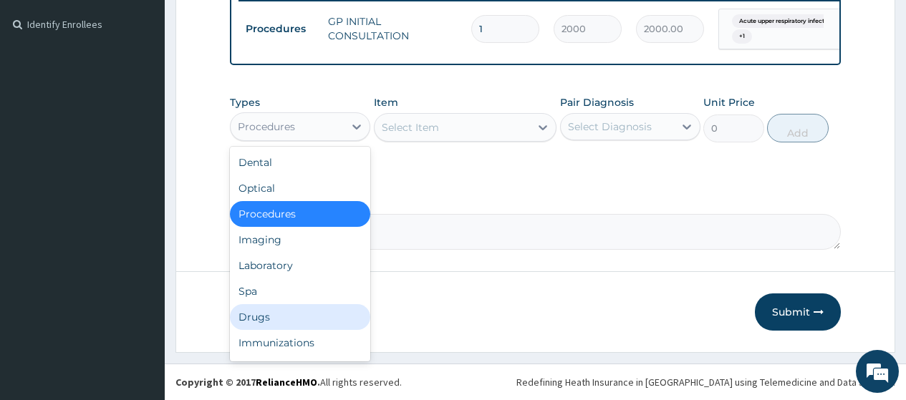
click at [299, 310] on div "Drugs" at bounding box center [300, 317] width 140 height 26
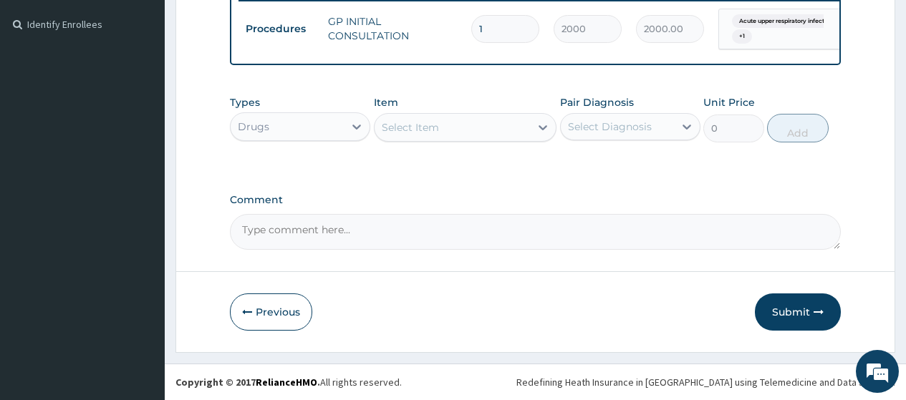
click at [460, 133] on div "Select Item" at bounding box center [453, 127] width 156 height 23
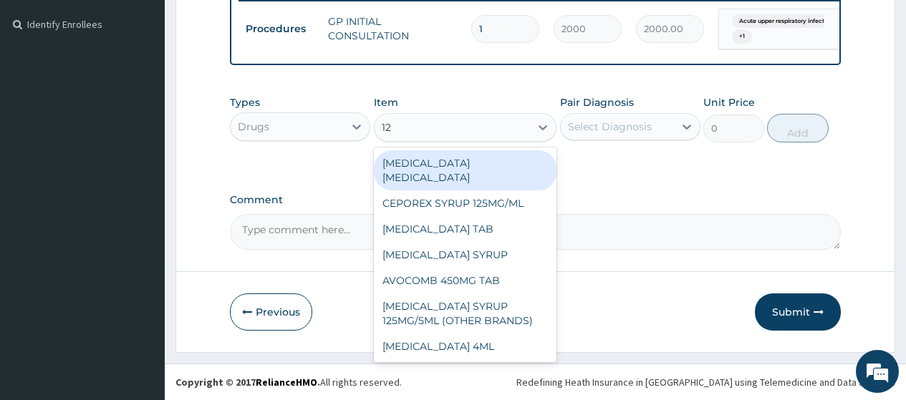
type input "125"
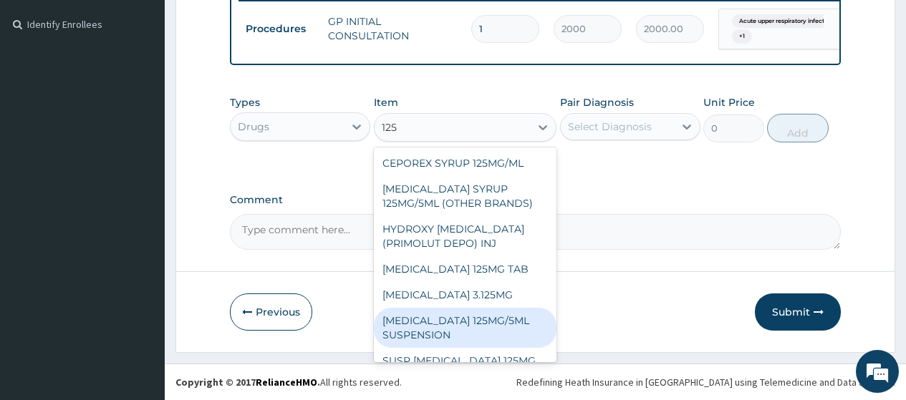
click at [473, 333] on div "[MEDICAL_DATA] 125MG/5ML SUSPENSION" at bounding box center [465, 328] width 183 height 40
type input "1200"
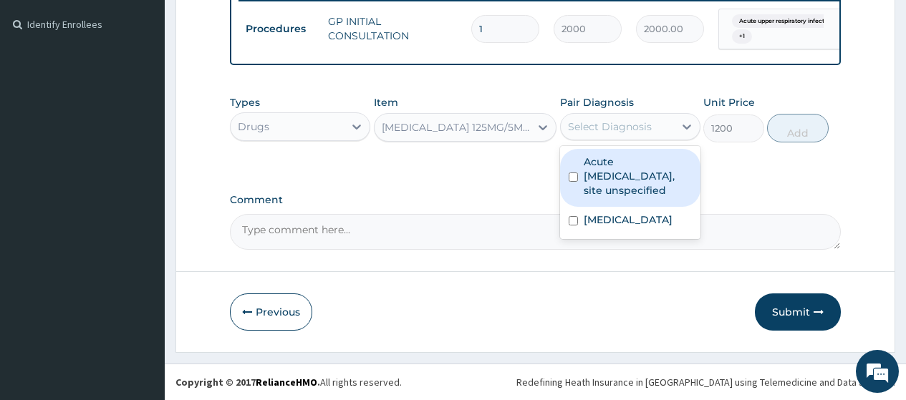
click at [605, 130] on div "Select Diagnosis" at bounding box center [610, 127] width 84 height 14
click at [608, 188] on label "Acute upper respiratory infection, site unspecified" at bounding box center [638, 176] width 108 height 43
checkbox input "true"
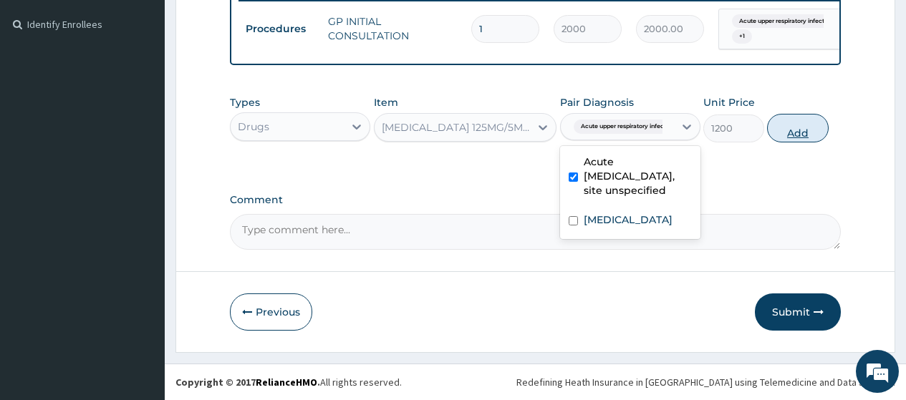
click at [798, 130] on button "Add" at bounding box center [797, 128] width 61 height 29
type input "0"
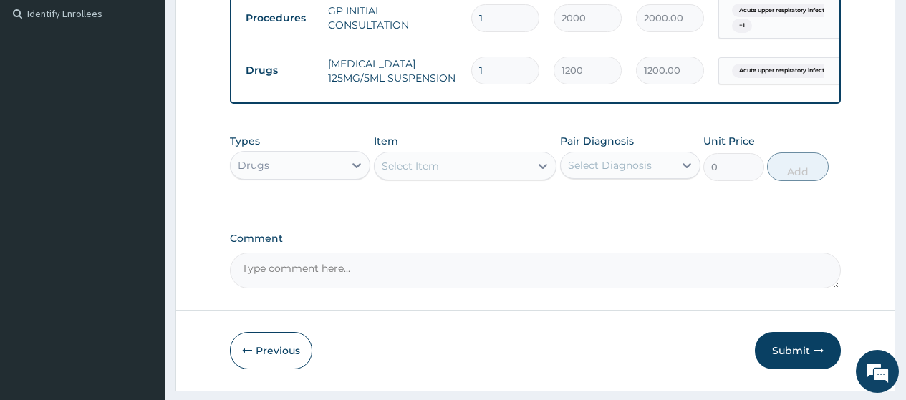
click at [494, 178] on div "Select Item" at bounding box center [453, 166] width 156 height 23
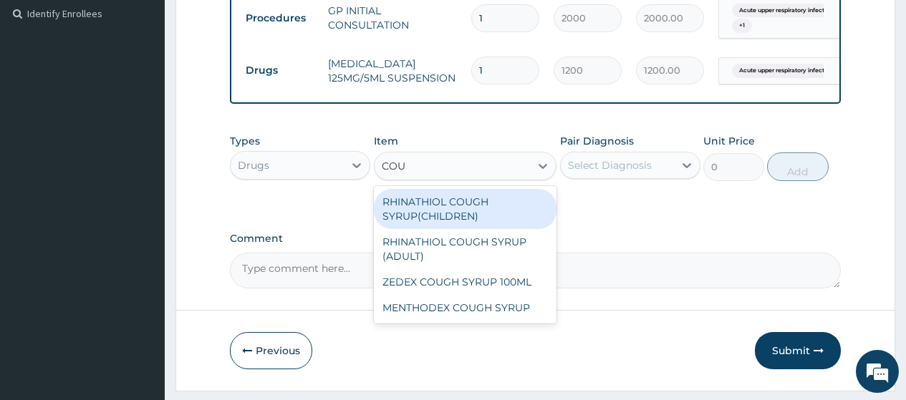
type input "COUG"
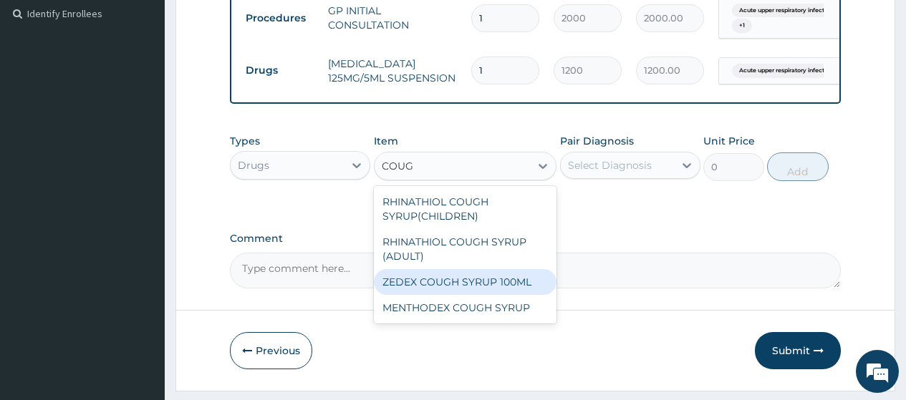
click at [512, 293] on div "ZEDEX COUGH SYRUP 100ML" at bounding box center [465, 282] width 183 height 26
type input "660"
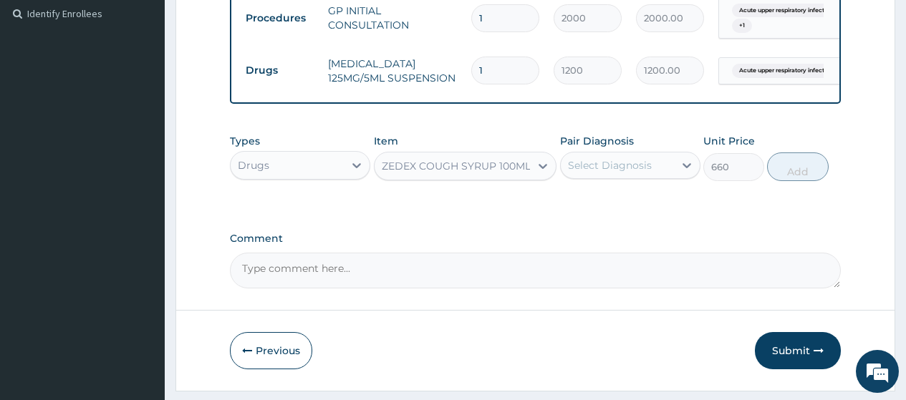
click at [604, 173] on div "Select Diagnosis" at bounding box center [610, 165] width 84 height 14
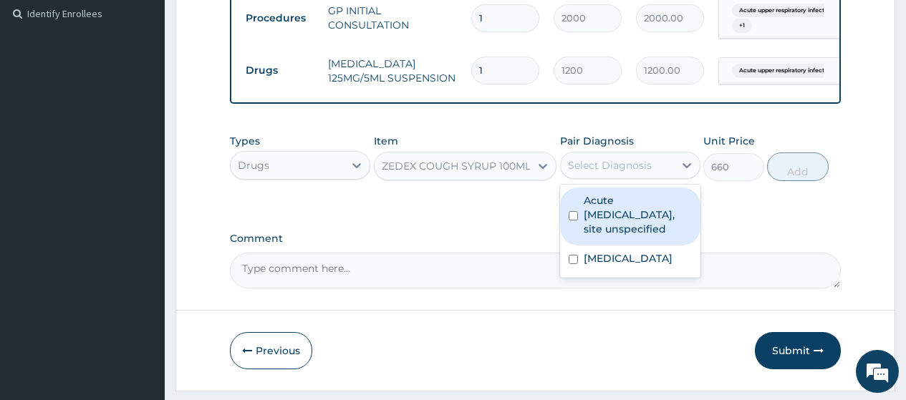
drag, startPoint x: 604, startPoint y: 216, endPoint x: 667, endPoint y: 217, distance: 63.0
click at [604, 216] on label "Acute upper respiratory infection, site unspecified" at bounding box center [638, 214] width 108 height 43
checkbox input "true"
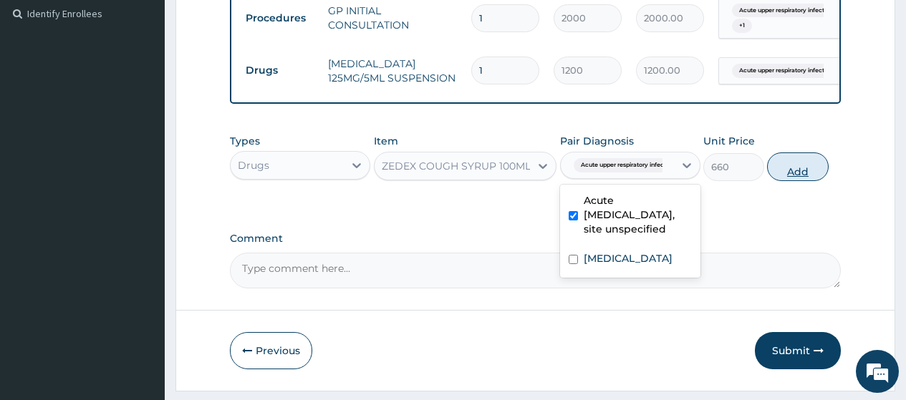
click at [787, 176] on button "Add" at bounding box center [797, 167] width 61 height 29
type input "0"
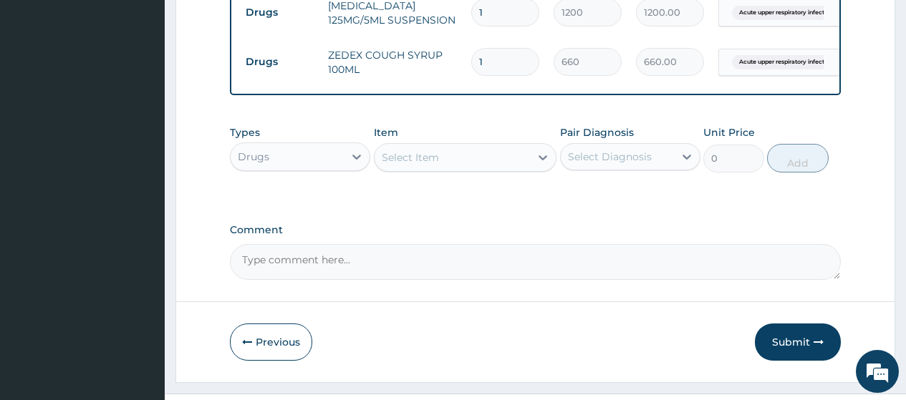
scroll to position [525, 0]
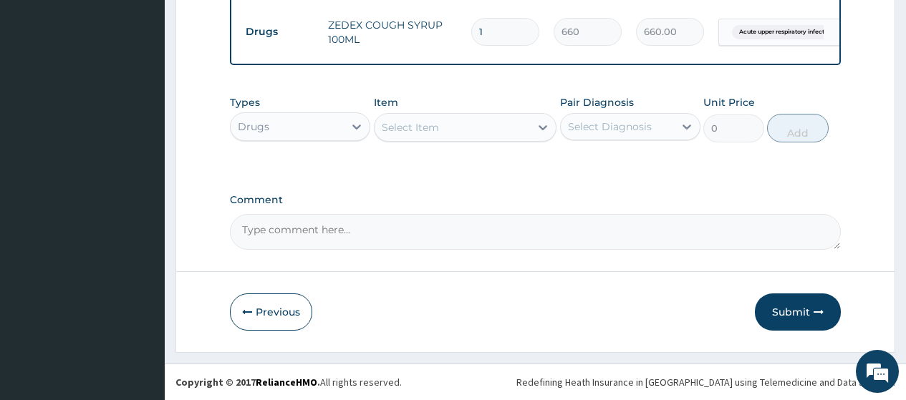
click at [462, 131] on div "Select Item" at bounding box center [453, 127] width 156 height 23
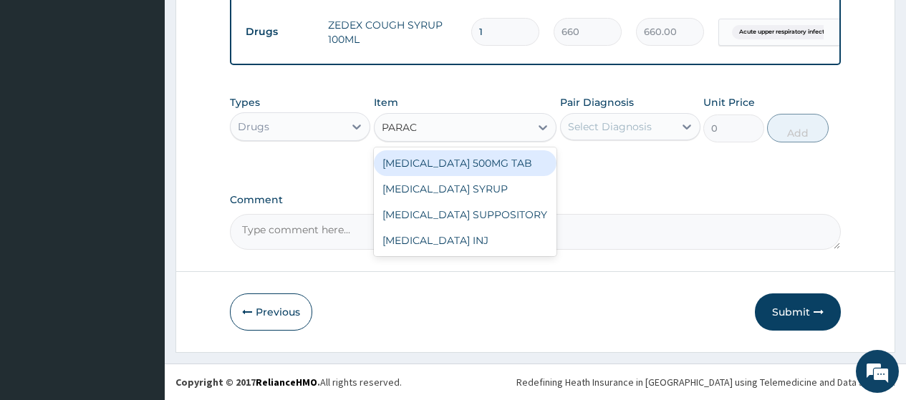
type input "PARACE"
drag, startPoint x: 466, startPoint y: 158, endPoint x: 487, endPoint y: 159, distance: 21.5
click at [466, 159] on div "[MEDICAL_DATA] 500MG TAB" at bounding box center [465, 163] width 183 height 26
type input "15"
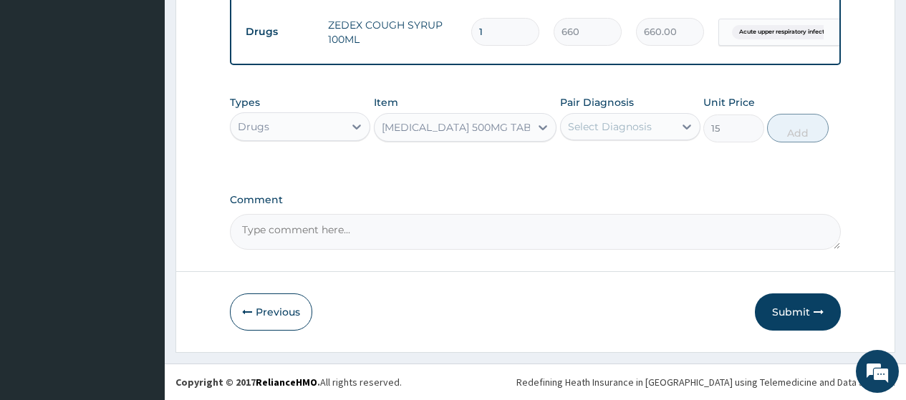
click at [578, 127] on div "Select Diagnosis" at bounding box center [610, 127] width 84 height 14
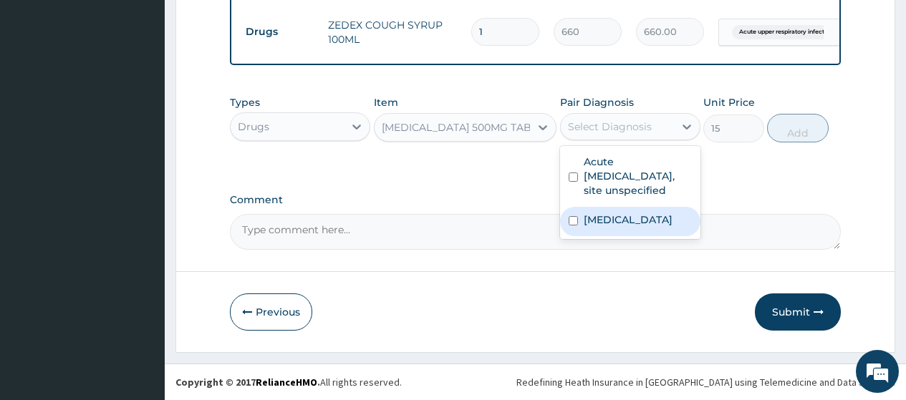
click at [603, 223] on label "[MEDICAL_DATA]" at bounding box center [628, 220] width 89 height 14
checkbox input "true"
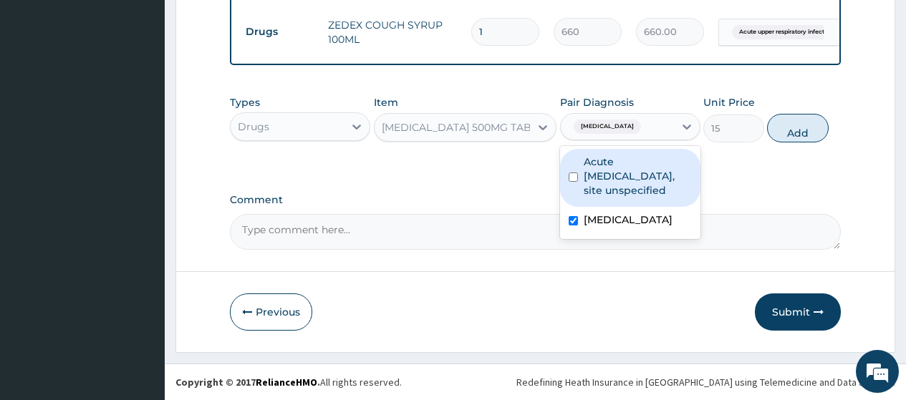
drag, startPoint x: 789, startPoint y: 133, endPoint x: 573, endPoint y: 112, distance: 216.6
click at [787, 133] on button "Add" at bounding box center [797, 128] width 61 height 29
type input "0"
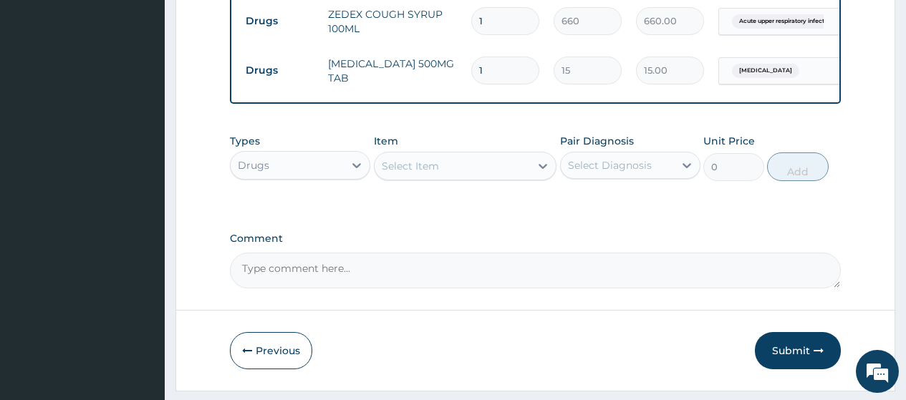
drag, startPoint x: 489, startPoint y: 72, endPoint x: 448, endPoint y: 70, distance: 40.9
click at [448, 70] on tr "Drugs PARACETAMOL 500MG TAB 1 15 15.00 Malaria, unspecified Delete" at bounding box center [590, 70] width 702 height 49
type input "4"
type input "60.00"
type input "4"
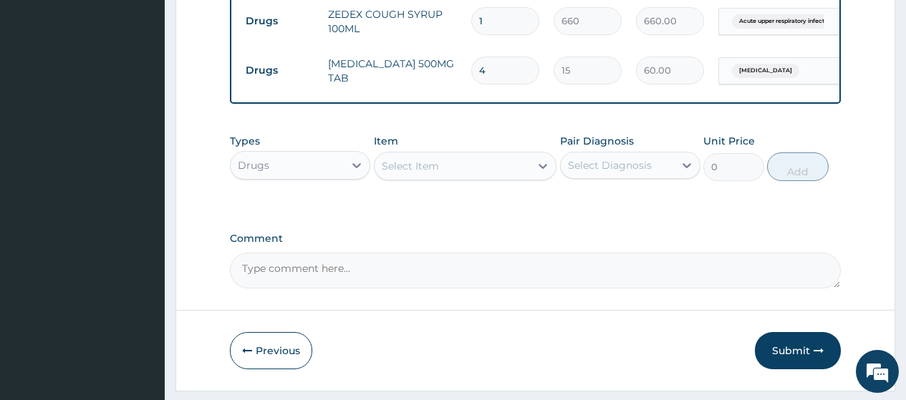
click at [469, 178] on div "Select Item" at bounding box center [453, 166] width 156 height 23
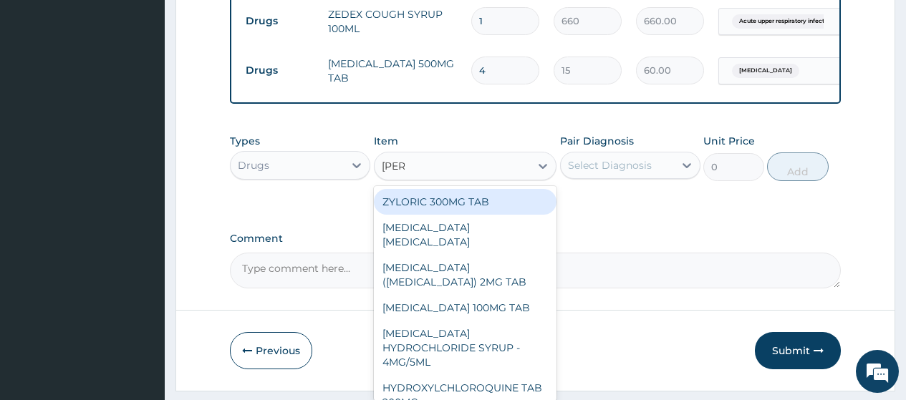
type input "LORAT"
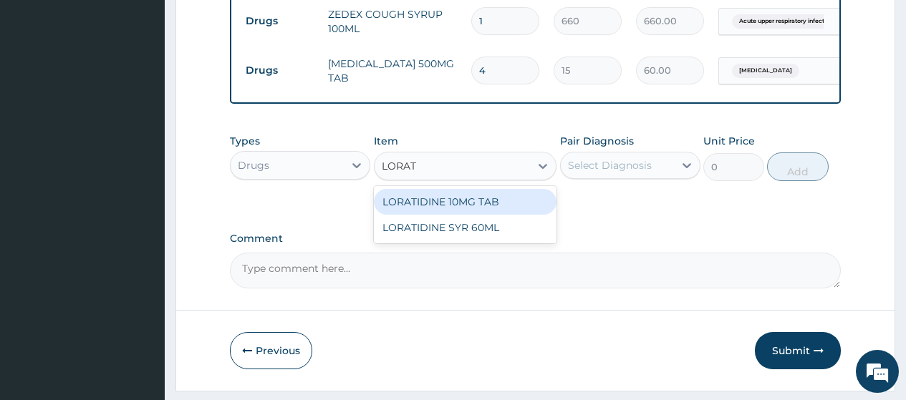
drag, startPoint x: 481, startPoint y: 211, endPoint x: 571, endPoint y: 212, distance: 90.3
click at [481, 211] on div "LORATIDINE 10MG TAB" at bounding box center [465, 202] width 183 height 26
type input "42"
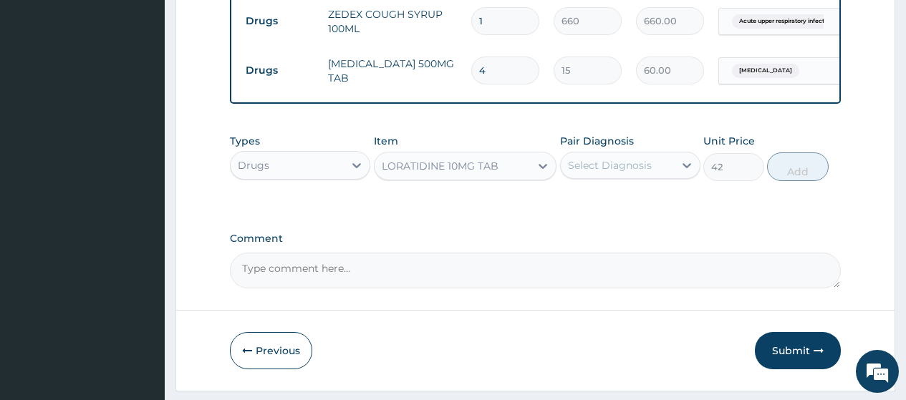
click at [602, 173] on div "Select Diagnosis" at bounding box center [610, 165] width 84 height 14
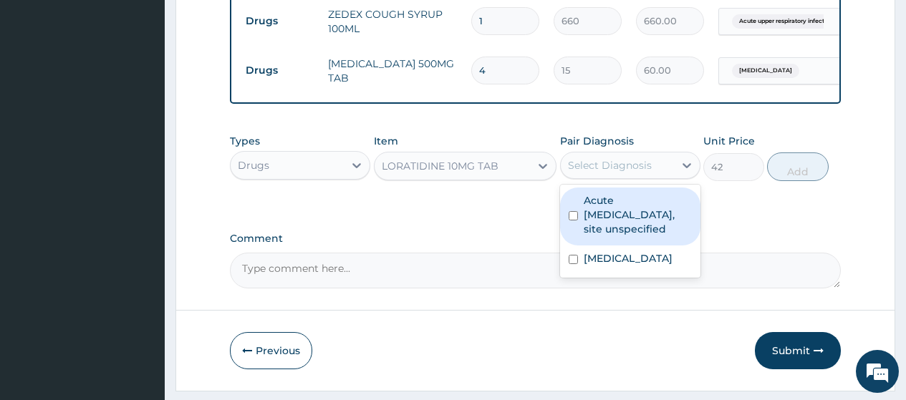
drag, startPoint x: 610, startPoint y: 207, endPoint x: 613, endPoint y: 254, distance: 46.7
click at [610, 208] on label "Acute upper respiratory infection, site unspecified" at bounding box center [638, 214] width 108 height 43
checkbox input "true"
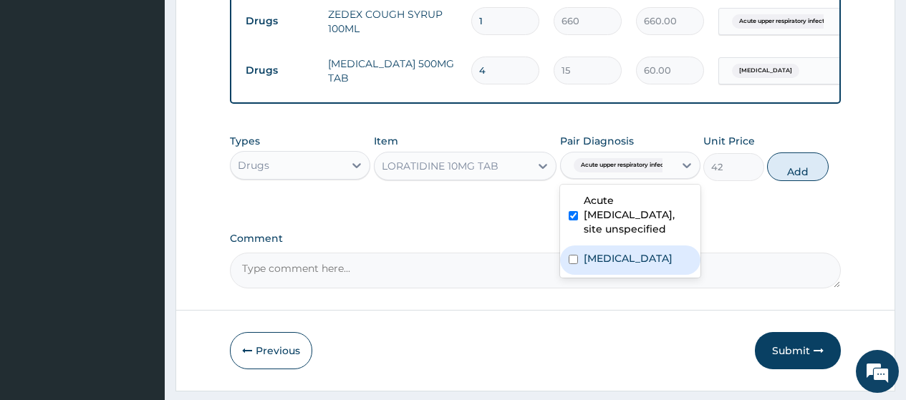
drag, startPoint x: 619, startPoint y: 279, endPoint x: 705, endPoint y: 216, distance: 106.2
click at [618, 275] on div "Malaria, unspecified" at bounding box center [630, 260] width 140 height 29
checkbox input "true"
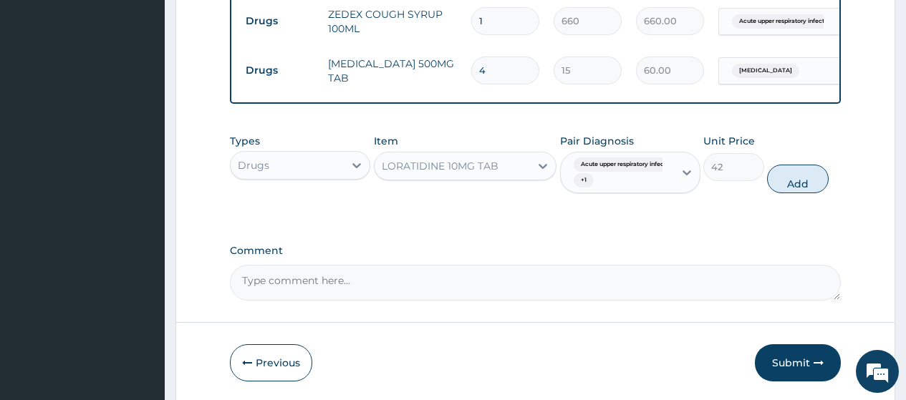
click at [831, 201] on div "Types Drugs Item LORATIDINE 10MG TAB Pair Diagnosis Acute upper respiratory inf…" at bounding box center [535, 164] width 611 height 74
click at [801, 193] on button "Add" at bounding box center [797, 179] width 61 height 29
type input "0"
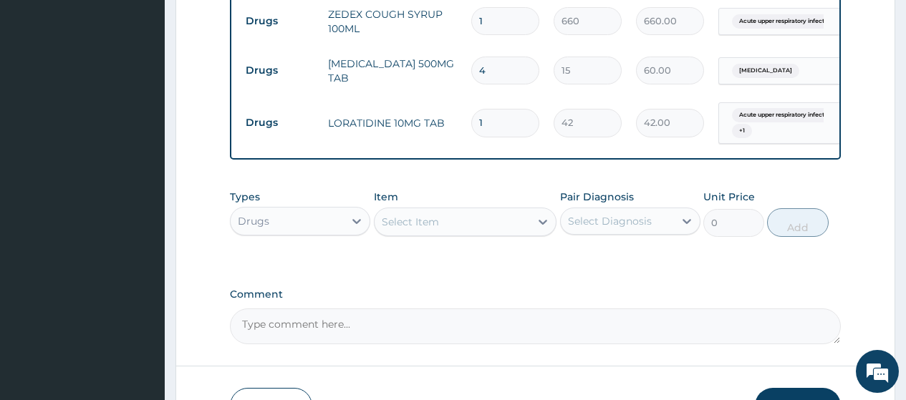
drag, startPoint x: 466, startPoint y: 124, endPoint x: 457, endPoint y: 126, distance: 9.6
click at [457, 126] on tr "Drugs LORATIDINE 10MG TAB 1 42 42.00 Acute upper respiratory infect... + 1 Dele…" at bounding box center [590, 123] width 702 height 56
type input "7"
type input "294.00"
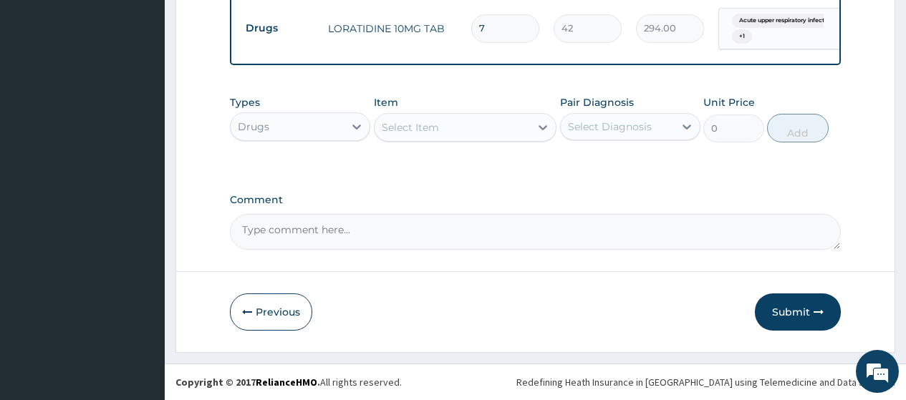
scroll to position [630, 0]
type input "7"
click at [799, 317] on button "Submit" at bounding box center [798, 312] width 86 height 37
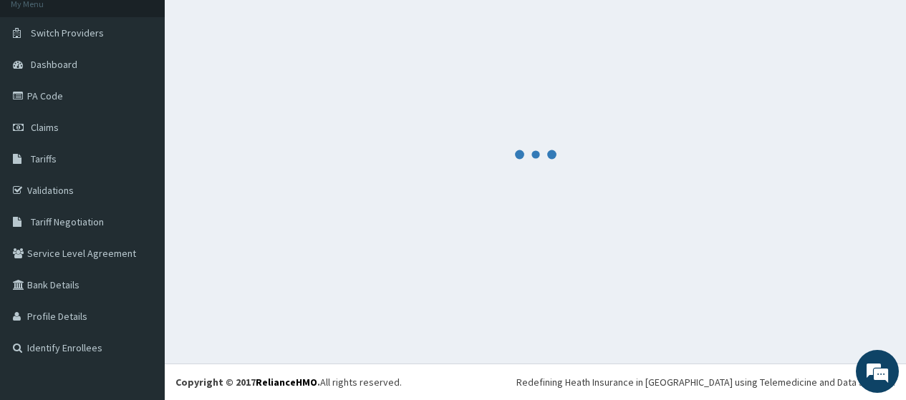
scroll to position [92, 0]
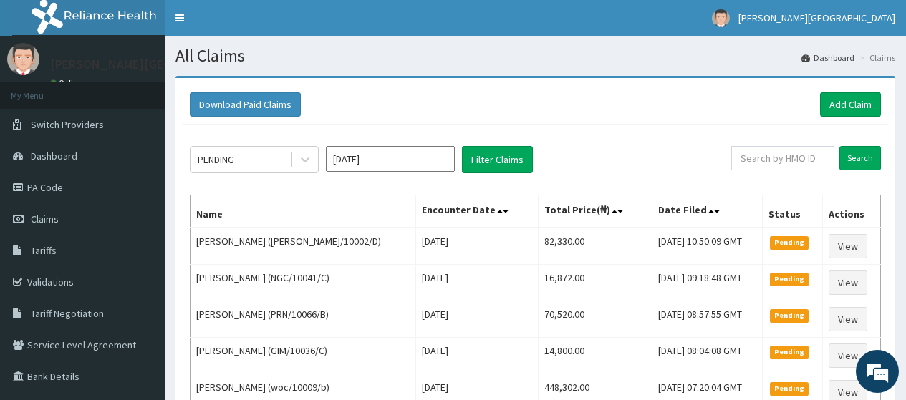
click at [818, 96] on div "Download Paid Claims Add Claim" at bounding box center [535, 104] width 691 height 24
click at [830, 102] on link "Add Claim" at bounding box center [850, 104] width 61 height 24
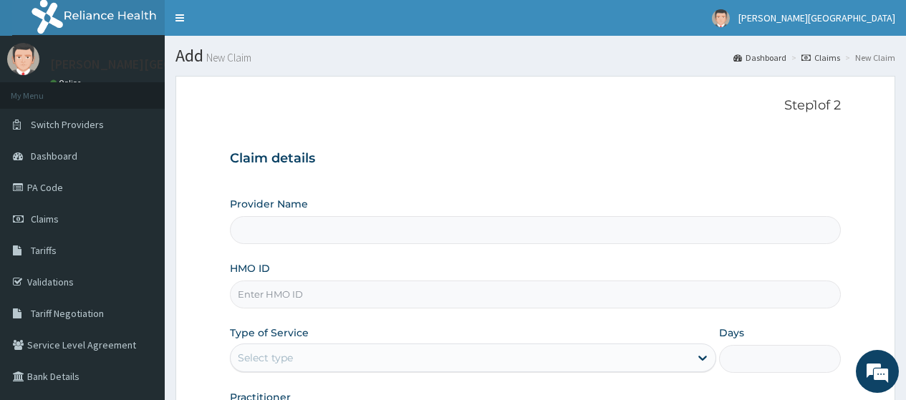
type input "[PERSON_NAME][GEOGRAPHIC_DATA]"
click at [327, 293] on input "HMO ID" at bounding box center [535, 295] width 611 height 28
paste input "ENP/11781/B"
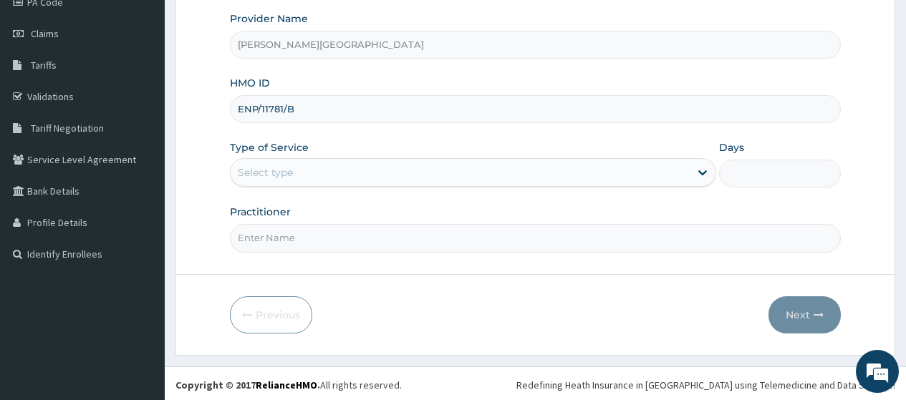
scroll to position [188, 0]
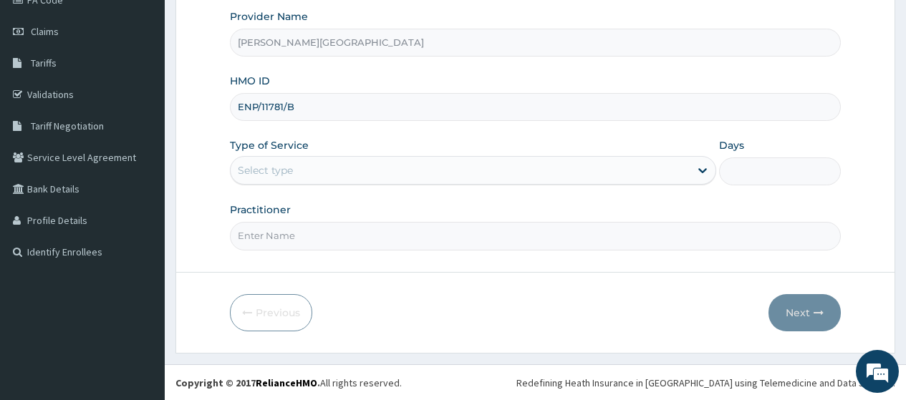
type input "ENP/11781/B"
drag, startPoint x: 304, startPoint y: 176, endPoint x: 302, endPoint y: 188, distance: 13.1
click at [302, 178] on div "Select type" at bounding box center [460, 170] width 459 height 23
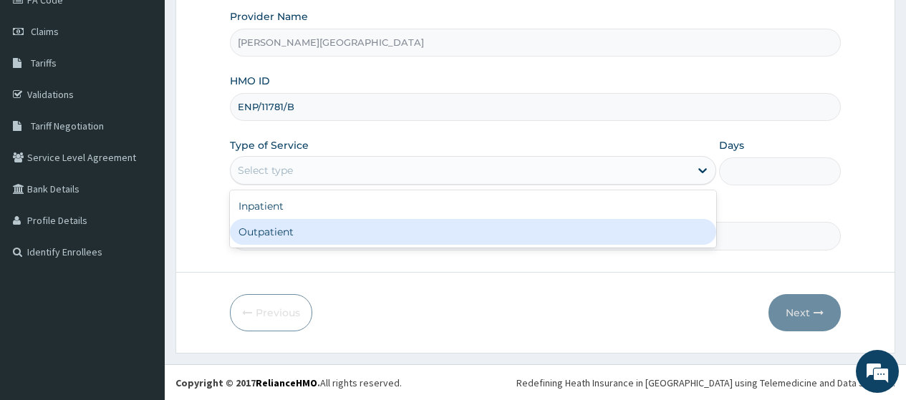
click at [313, 231] on div "Outpatient" at bounding box center [473, 232] width 486 height 26
type input "1"
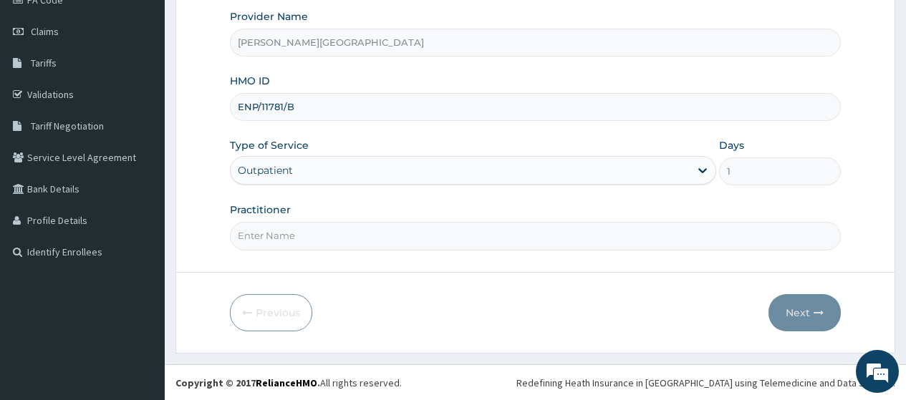
click at [313, 231] on input "Practitioner" at bounding box center [535, 236] width 611 height 28
type input "AA"
click at [797, 316] on button "Next" at bounding box center [805, 312] width 72 height 37
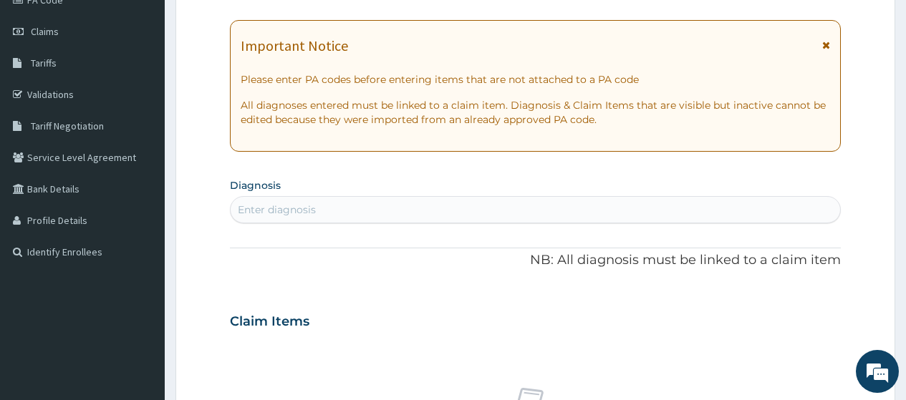
click at [827, 55] on span at bounding box center [826, 49] width 8 height 23
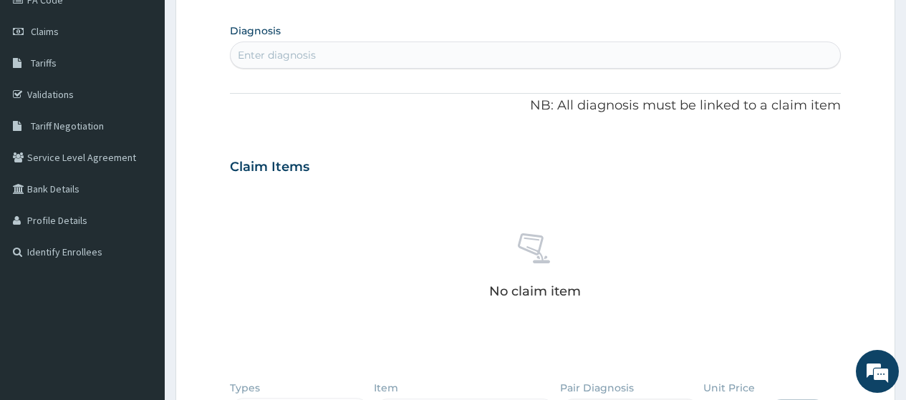
click at [335, 62] on div "Enter diagnosis" at bounding box center [536, 55] width 610 height 23
type input "MALARIA"
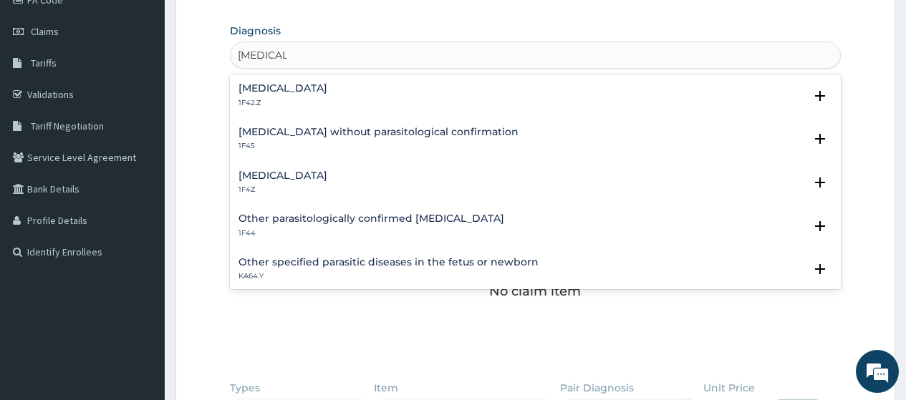
click at [380, 176] on div "Malaria, unspecified 1F4Z" at bounding box center [536, 183] width 594 height 25
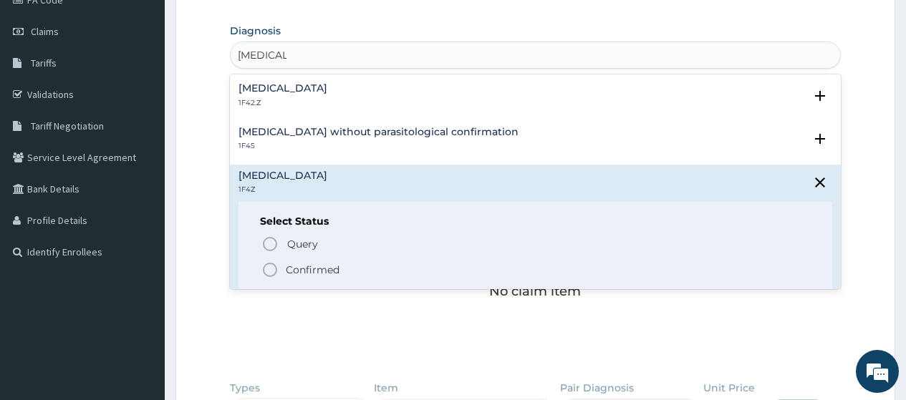
click at [293, 264] on p "Confirmed" at bounding box center [313, 270] width 54 height 14
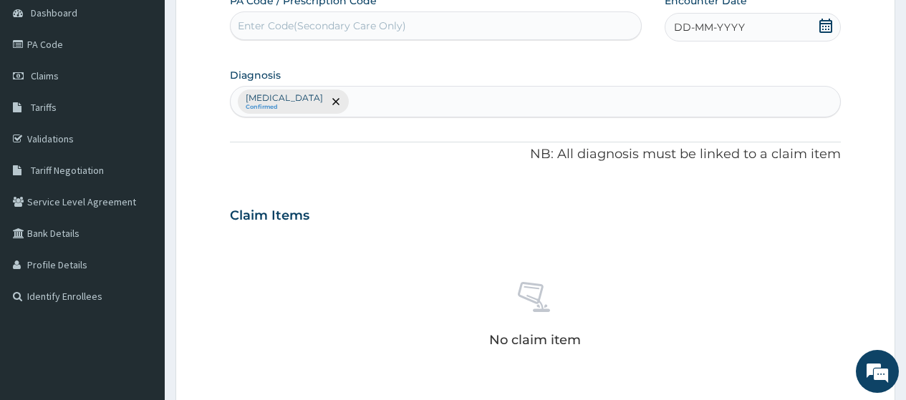
scroll to position [116, 0]
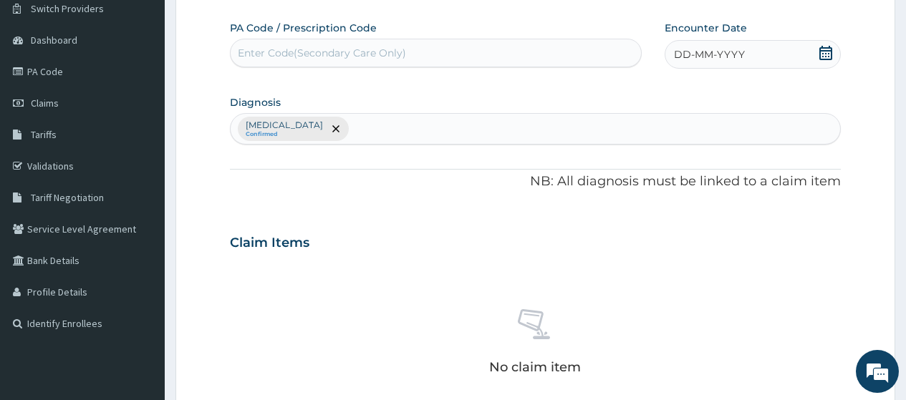
click at [300, 59] on div "Enter Code(Secondary Care Only)" at bounding box center [322, 53] width 168 height 14
paste input "PA/56295E"
type input "PA/56295E"
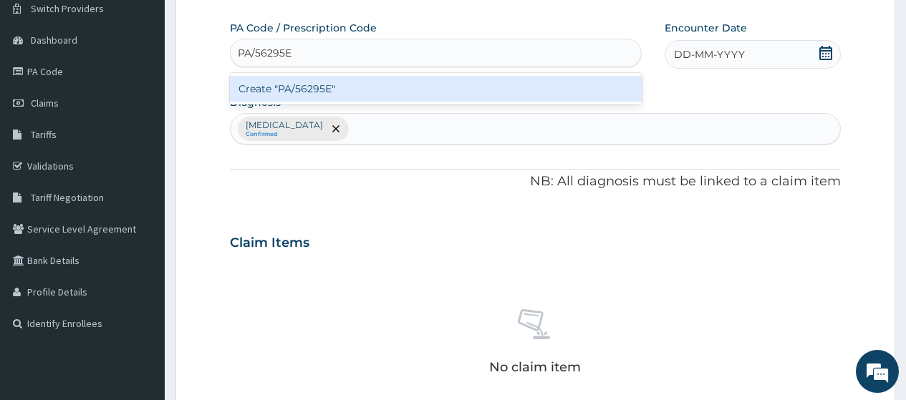
click at [312, 87] on div "Create "PA/56295E"" at bounding box center [435, 89] width 411 height 26
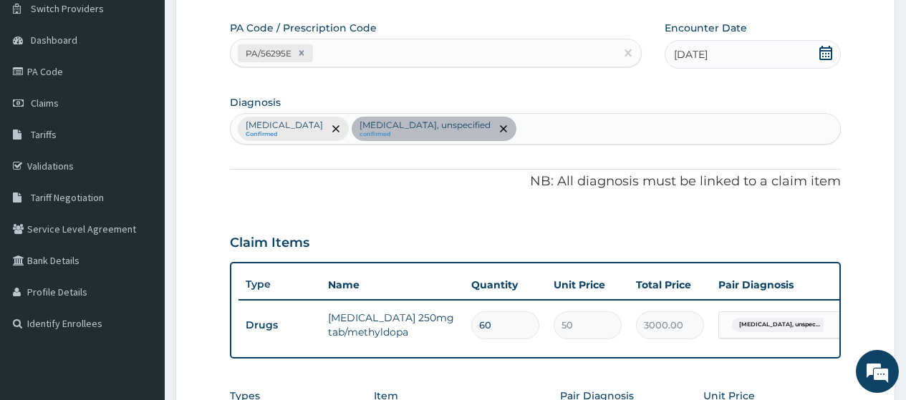
click at [608, 138] on div "Malaria, unspecified Confirmed Essential hypertension, unspecified confirmed" at bounding box center [536, 129] width 610 height 30
type input "LOW BACK"
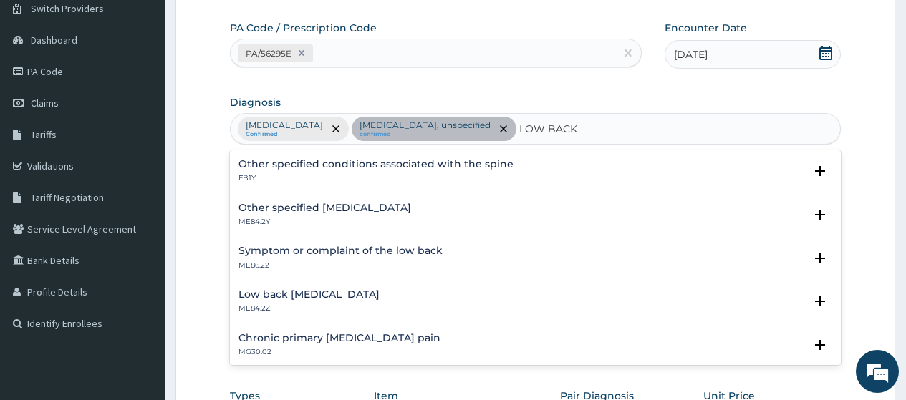
click at [356, 203] on h4 "Other specified low back pain" at bounding box center [325, 208] width 173 height 11
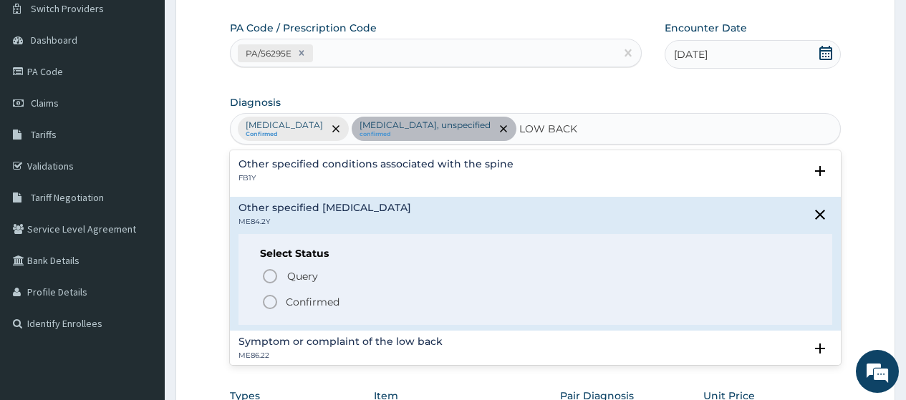
click at [357, 299] on span "Confirmed" at bounding box center [535, 302] width 549 height 17
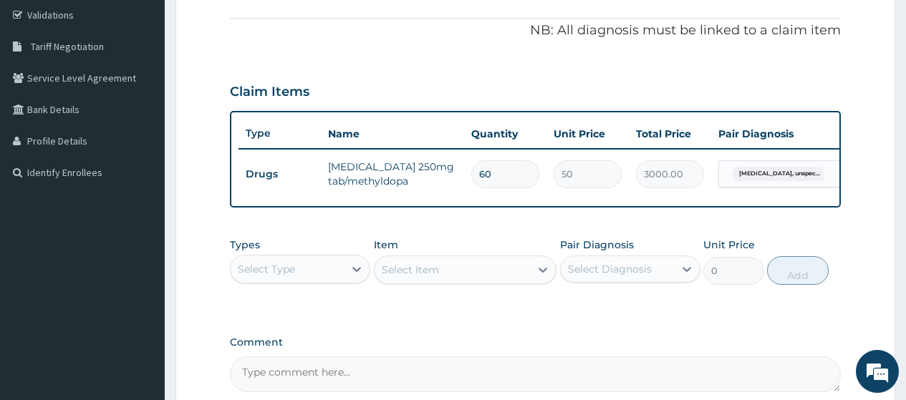
scroll to position [403, 0]
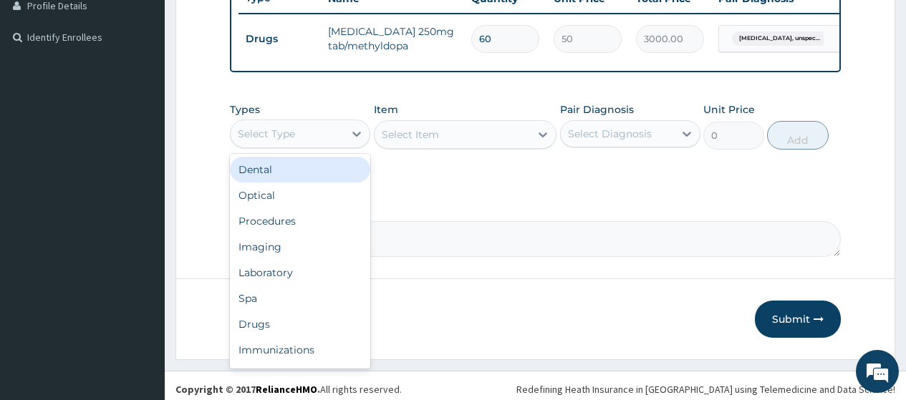
drag, startPoint x: 347, startPoint y: 150, endPoint x: 336, endPoint y: 219, distance: 70.4
click at [347, 147] on div at bounding box center [357, 134] width 26 height 26
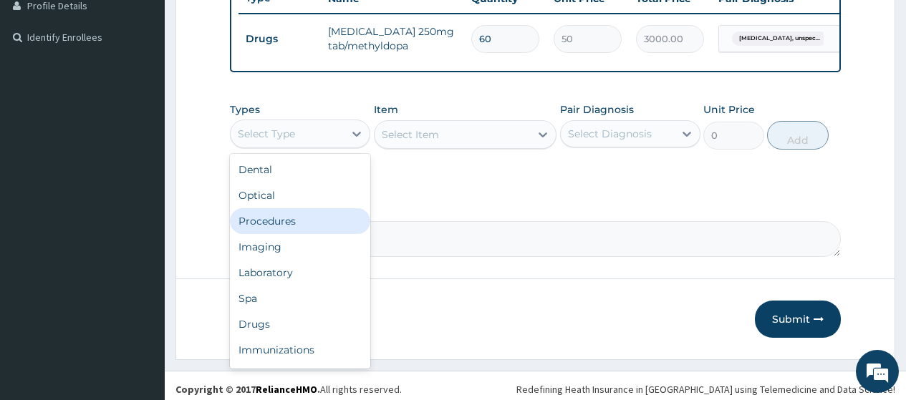
click at [327, 232] on div "Procedures" at bounding box center [300, 221] width 140 height 26
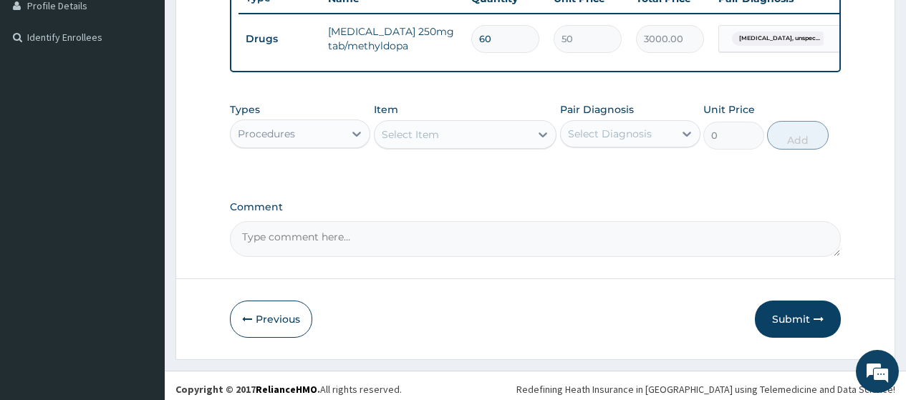
click at [490, 146] on div "Select Item" at bounding box center [453, 134] width 156 height 23
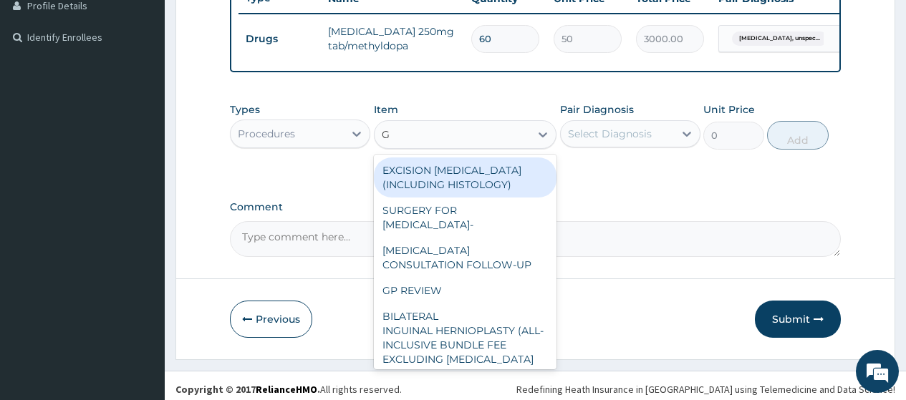
type input "GP"
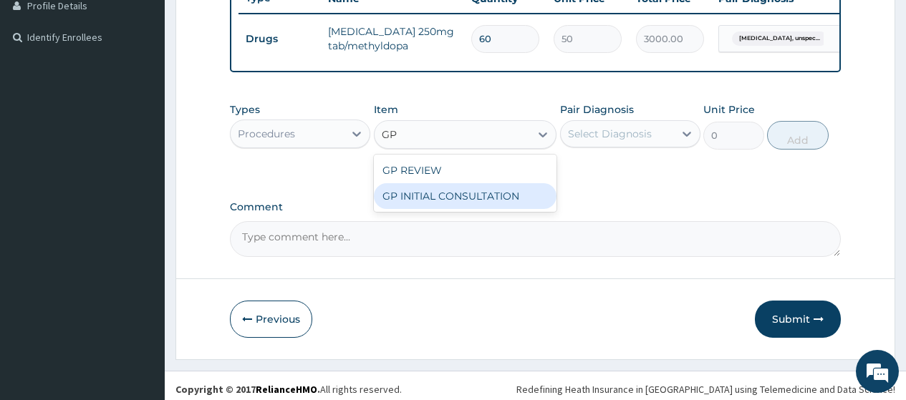
drag, startPoint x: 488, startPoint y: 200, endPoint x: 522, endPoint y: 188, distance: 35.6
click at [488, 200] on div "GP INITIAL CONSULTATION" at bounding box center [465, 196] width 183 height 26
type input "2000"
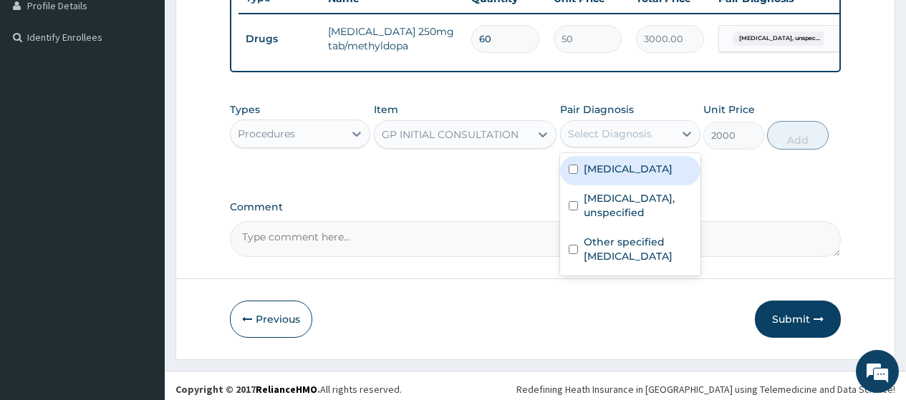
click at [587, 141] on div "Select Diagnosis" at bounding box center [610, 134] width 84 height 14
drag, startPoint x: 603, startPoint y: 179, endPoint x: 601, endPoint y: 201, distance: 22.3
click at [603, 176] on label "Malaria, unspecified" at bounding box center [628, 169] width 89 height 14
checkbox input "true"
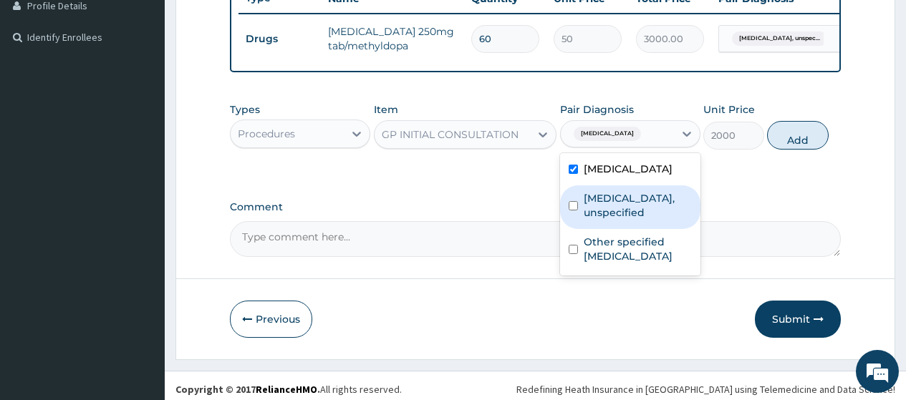
drag, startPoint x: 606, startPoint y: 218, endPoint x: 622, endPoint y: 274, distance: 58.8
click at [607, 220] on label "Essential hypertension, unspecified" at bounding box center [638, 205] width 108 height 29
checkbox input "true"
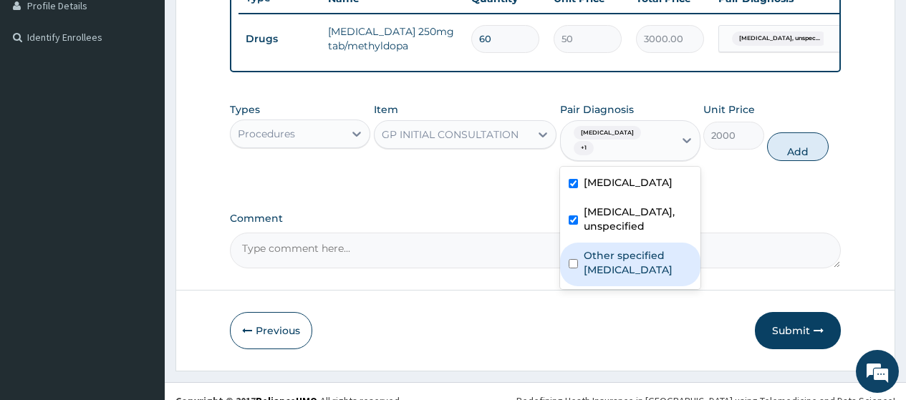
click at [622, 277] on label "Other specified low back pain" at bounding box center [638, 263] width 108 height 29
checkbox input "true"
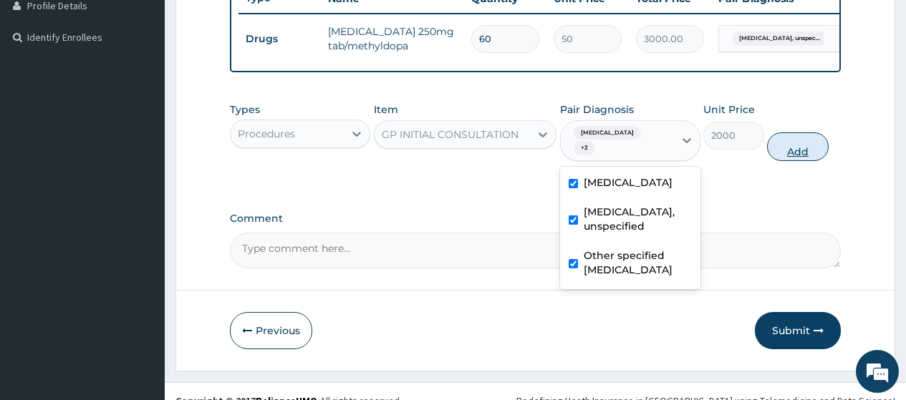
click at [795, 161] on button "Add" at bounding box center [797, 147] width 61 height 29
type input "0"
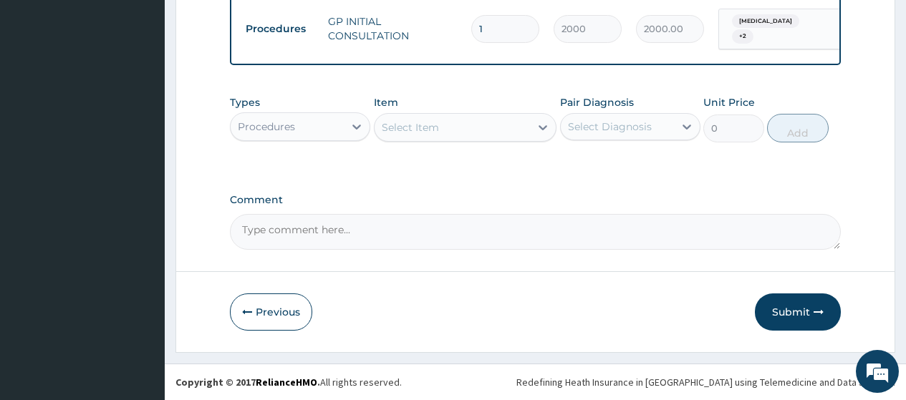
scroll to position [476, 0]
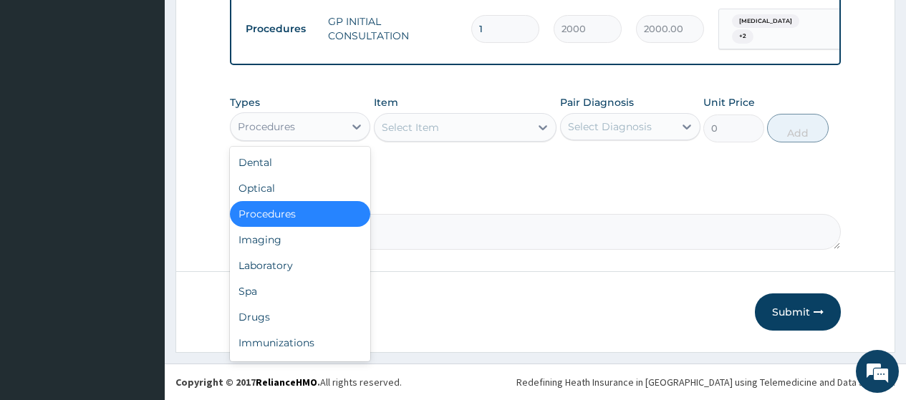
click at [323, 128] on div "Procedures" at bounding box center [287, 126] width 113 height 23
click at [303, 312] on div "Drugs" at bounding box center [300, 317] width 140 height 26
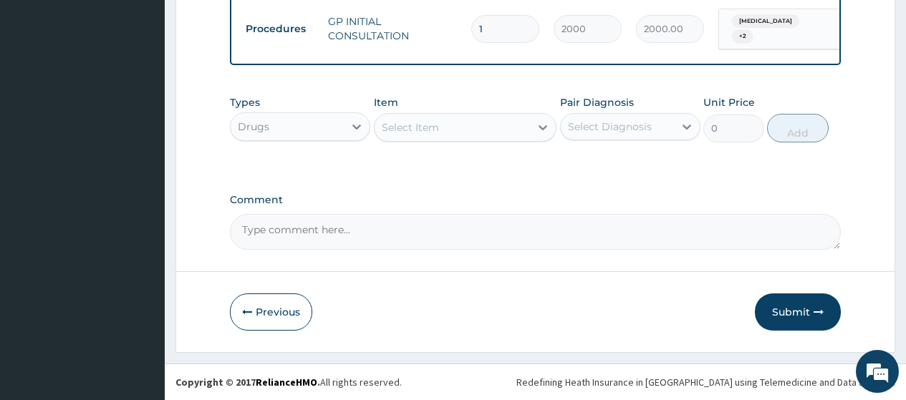
click at [474, 130] on div "Select Item" at bounding box center [453, 127] width 156 height 23
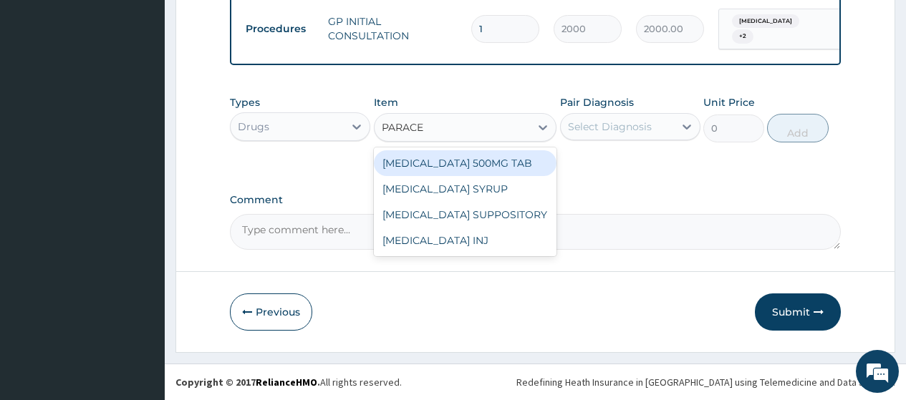
type input "PARACE"
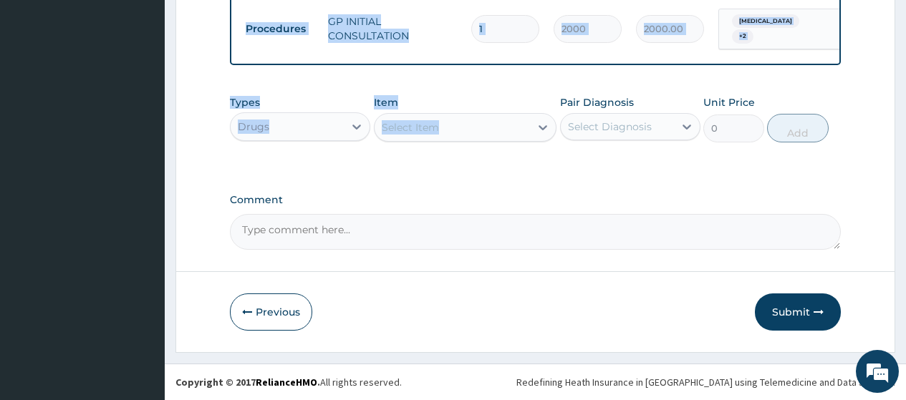
drag, startPoint x: 551, startPoint y: 61, endPoint x: 539, endPoint y: 149, distance: 88.9
click at [489, 130] on div "Select Item" at bounding box center [453, 127] width 156 height 23
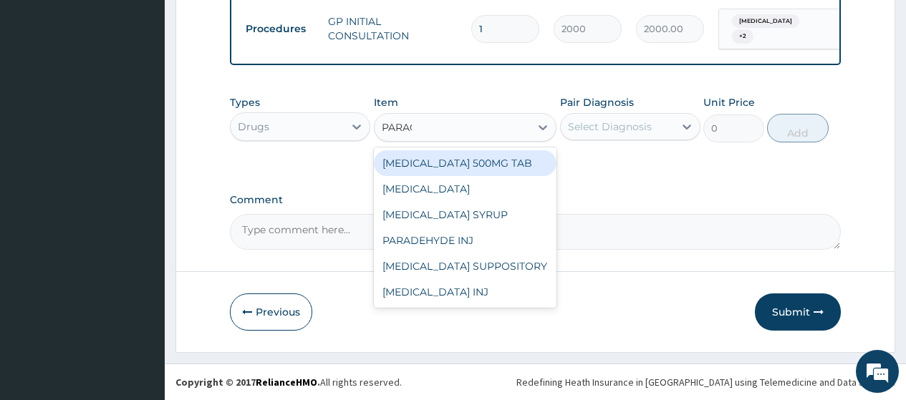
type input "PARACE"
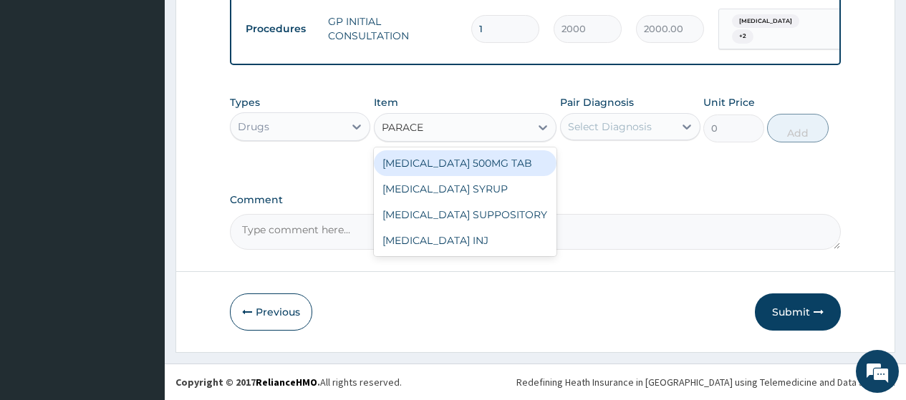
click at [474, 165] on div "PARACETAMOL 500MG TAB" at bounding box center [465, 163] width 183 height 26
type input "15"
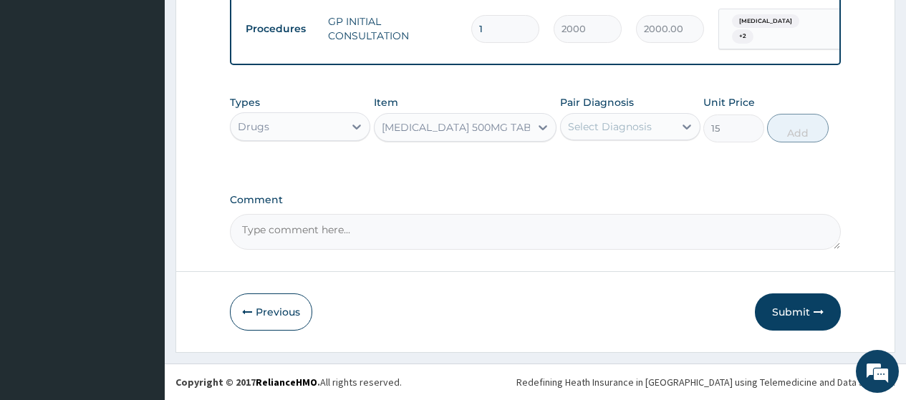
click at [645, 130] on div "Select Diagnosis" at bounding box center [610, 127] width 84 height 14
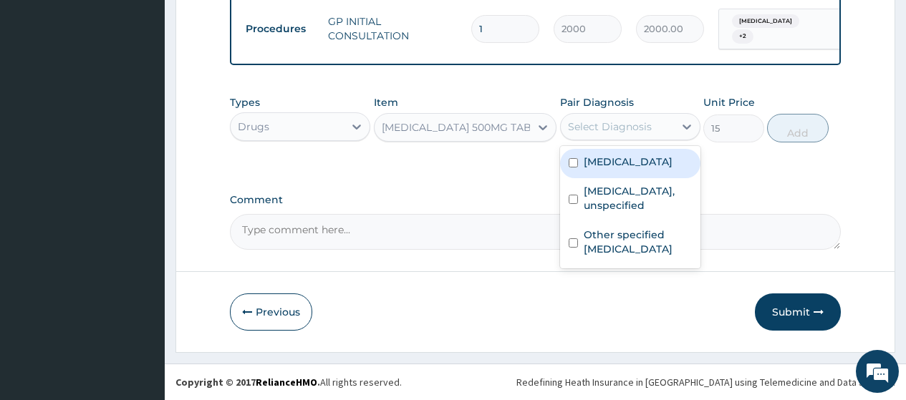
drag, startPoint x: 636, startPoint y: 164, endPoint x: 703, endPoint y: 154, distance: 67.4
click at [634, 164] on label "Malaria, unspecified" at bounding box center [628, 162] width 89 height 14
checkbox input "true"
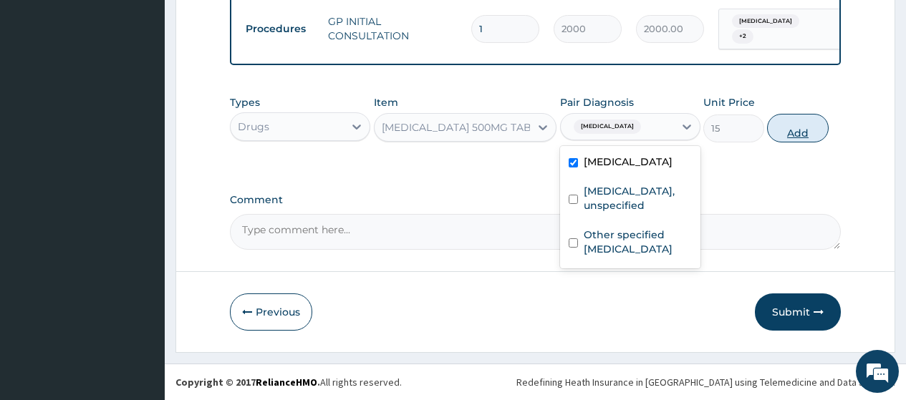
click at [799, 133] on button "Add" at bounding box center [797, 128] width 61 height 29
type input "0"
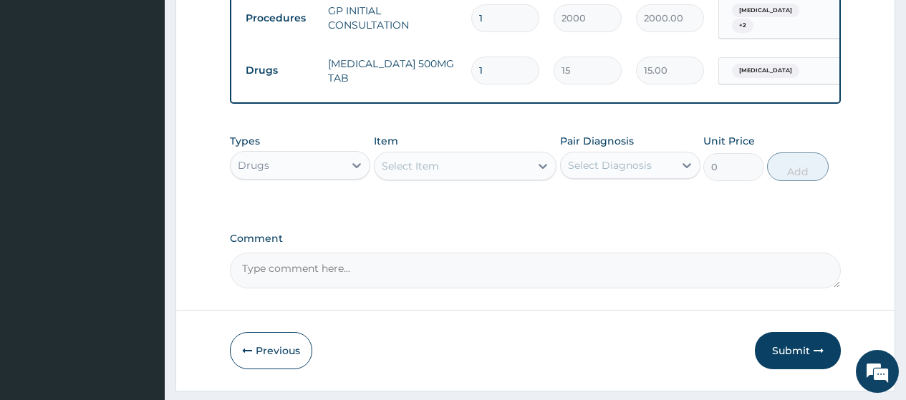
type input "18"
type input "270.00"
type input "18"
click at [395, 173] on div "Select Item" at bounding box center [410, 166] width 57 height 14
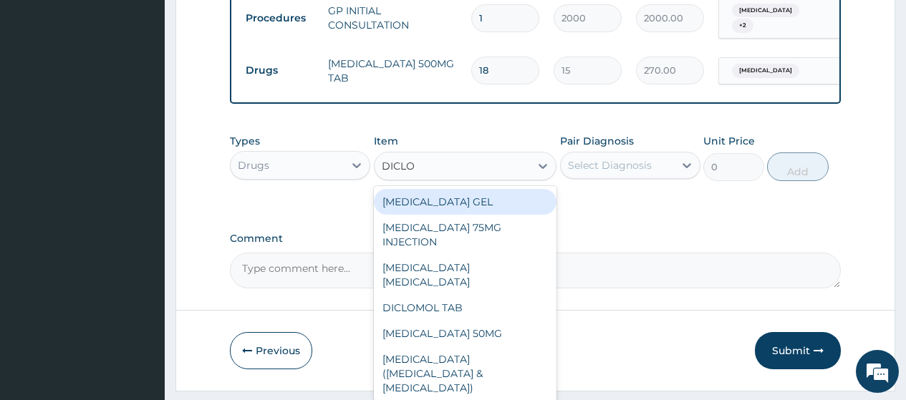
type input "DICLOF"
click at [443, 213] on div "DICLOFENAC SODIUM GEL" at bounding box center [465, 202] width 183 height 26
type input "1116"
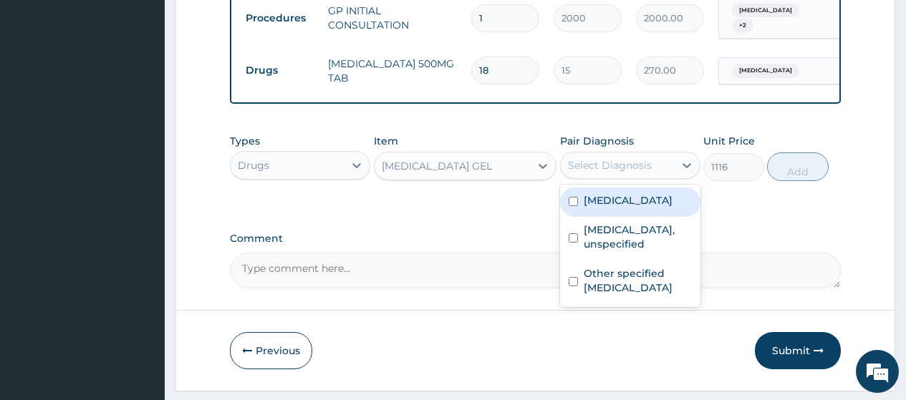
click at [587, 170] on div "Select Diagnosis" at bounding box center [610, 165] width 84 height 14
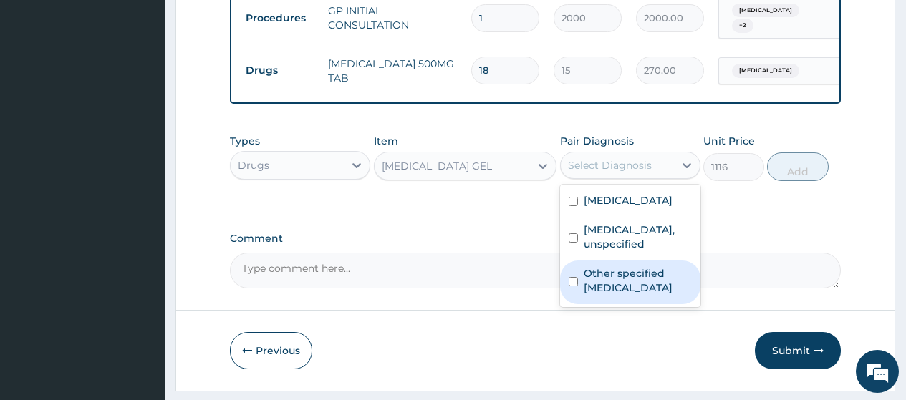
click at [638, 295] on label "Other specified low back pain" at bounding box center [638, 281] width 108 height 29
checkbox input "true"
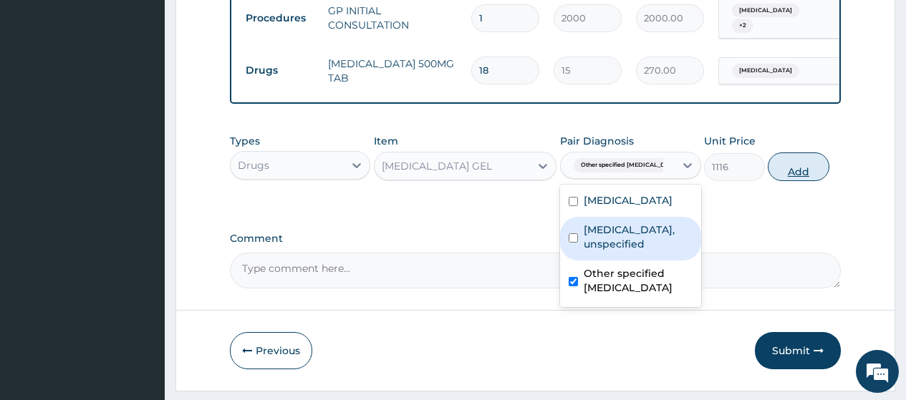
click at [780, 180] on button "Add" at bounding box center [798, 167] width 61 height 29
type input "0"
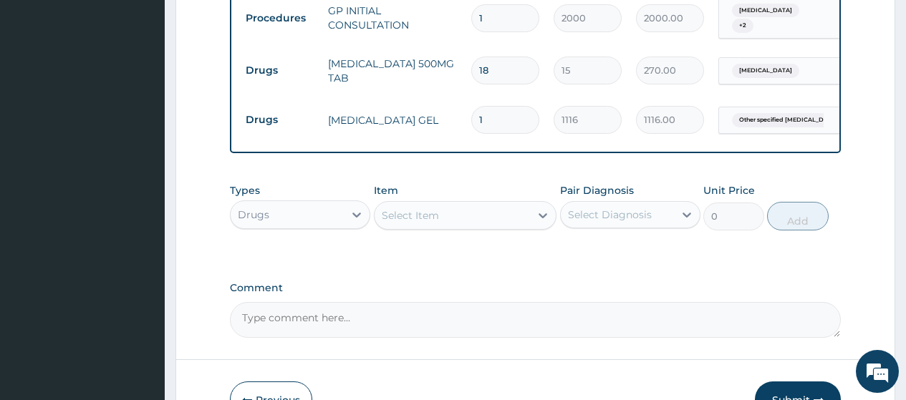
scroll to position [547, 0]
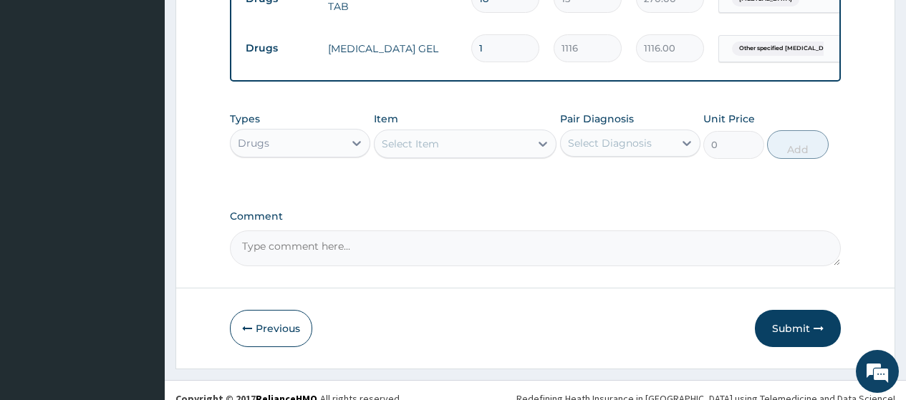
click at [419, 151] on div "Select Item" at bounding box center [410, 144] width 57 height 14
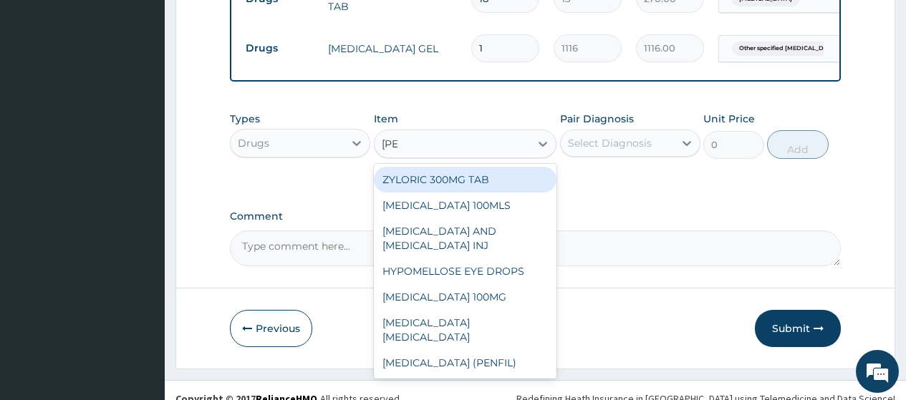
type input "LORAT"
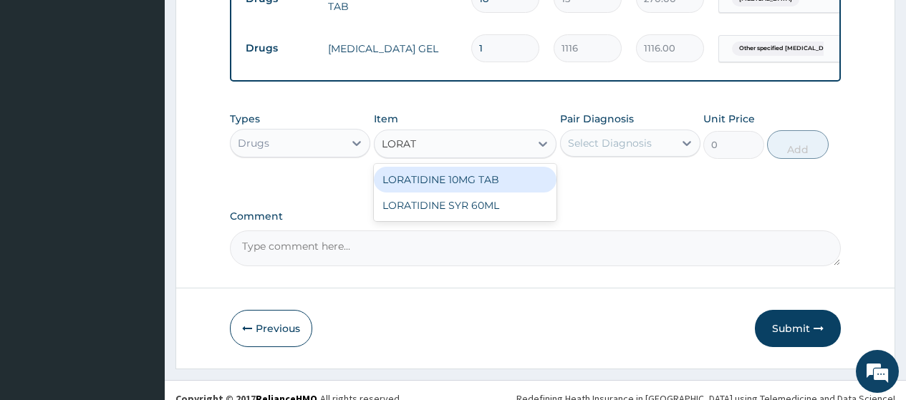
click at [461, 193] on div "LORATIDINE 10MG TAB" at bounding box center [465, 180] width 183 height 26
type input "42"
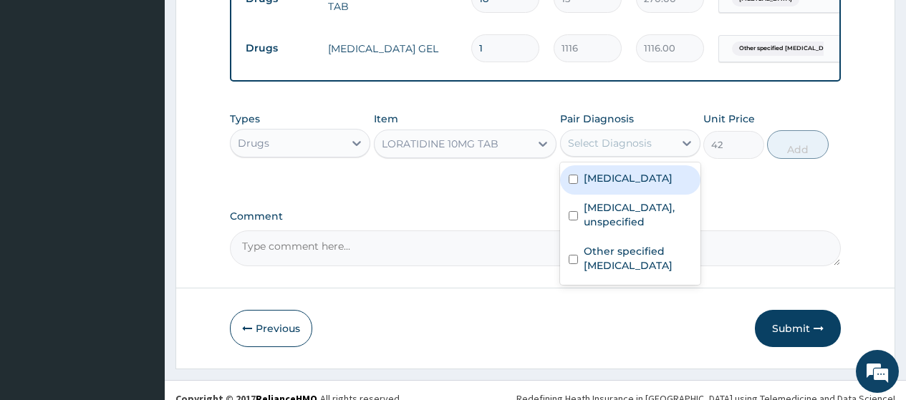
click at [624, 150] on div "Select Diagnosis" at bounding box center [610, 143] width 84 height 14
drag, startPoint x: 619, startPoint y: 186, endPoint x: 624, endPoint y: 249, distance: 63.2
click at [618, 186] on label "Malaria, unspecified" at bounding box center [628, 178] width 89 height 14
checkbox input "true"
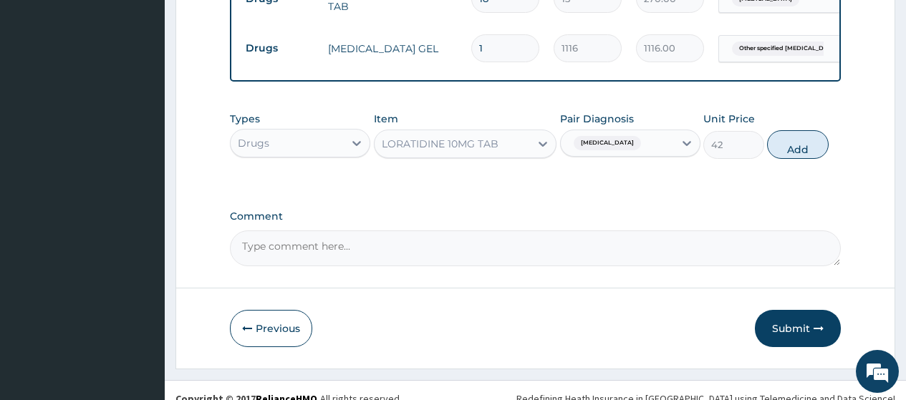
click at [774, 223] on label "Comment" at bounding box center [535, 217] width 611 height 12
click at [774, 231] on textarea "Comment" at bounding box center [535, 249] width 611 height 36
click at [798, 159] on button "Add" at bounding box center [797, 144] width 61 height 29
type input "0"
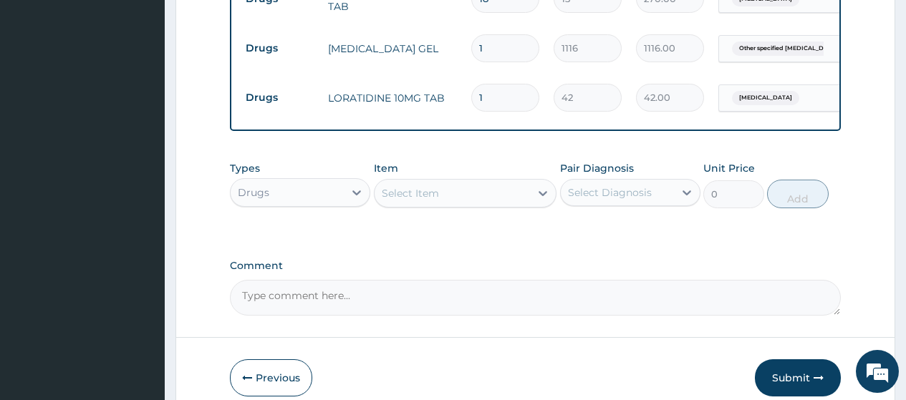
drag, startPoint x: 487, startPoint y: 87, endPoint x: 475, endPoint y: 90, distance: 12.7
click at [475, 90] on input "1" at bounding box center [505, 98] width 68 height 28
type input "7"
type input "294.00"
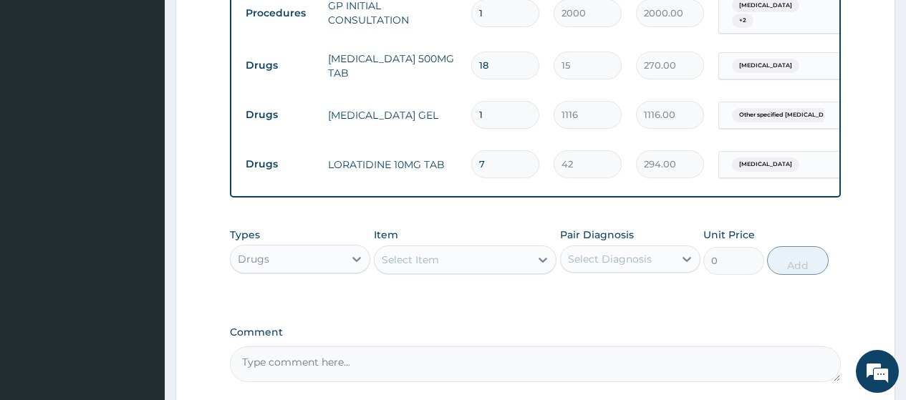
scroll to position [404, 0]
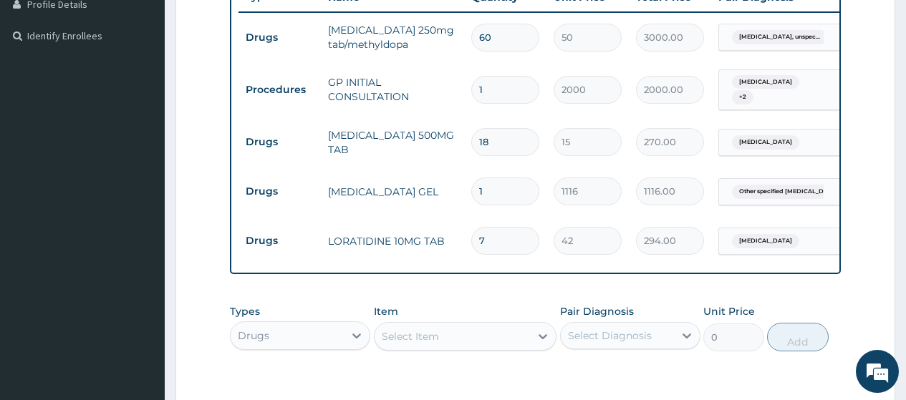
type input "6"
type input "252.00"
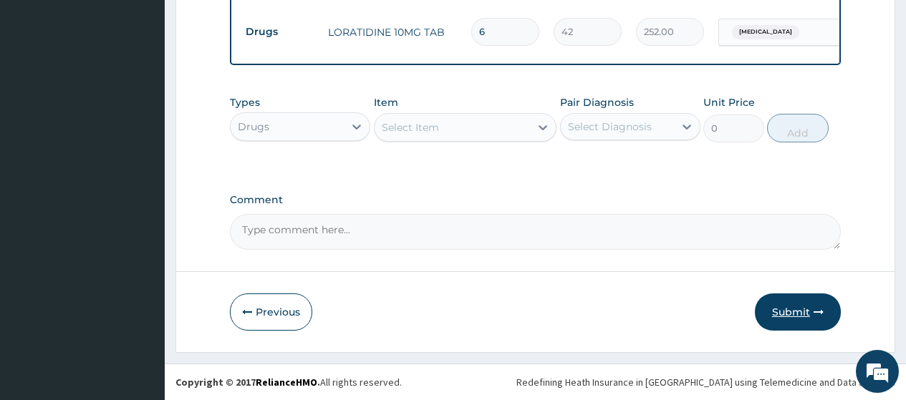
type input "6"
click at [759, 305] on button "Submit" at bounding box center [798, 312] width 86 height 37
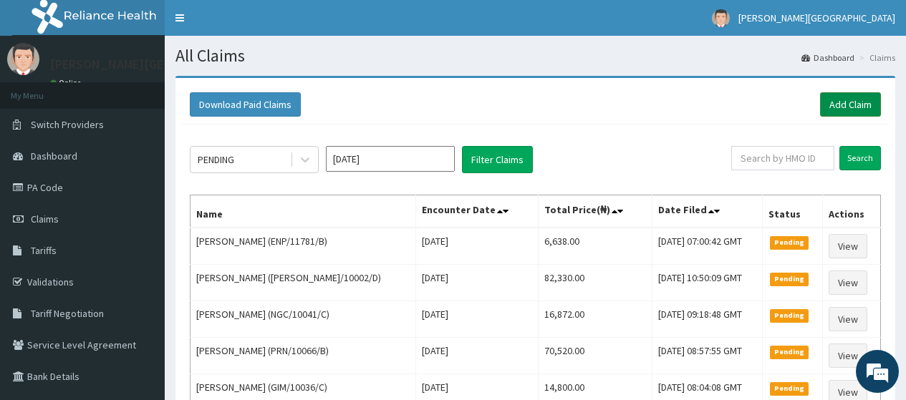
click at [824, 109] on link "Add Claim" at bounding box center [850, 104] width 61 height 24
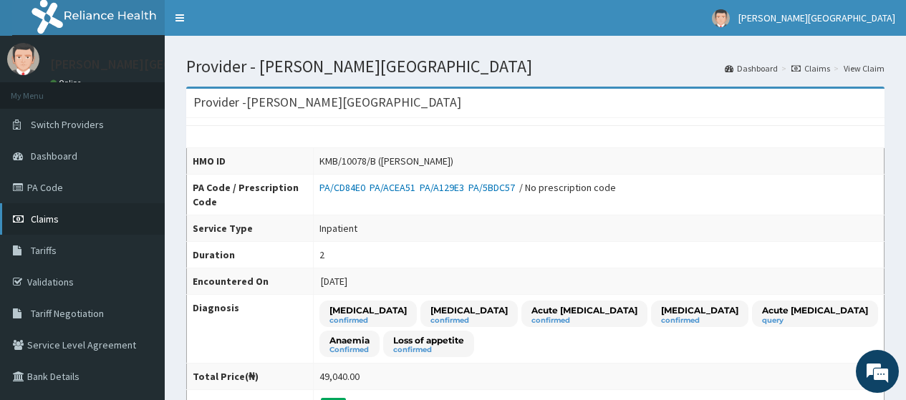
click at [53, 215] on span "Claims" at bounding box center [45, 219] width 28 height 13
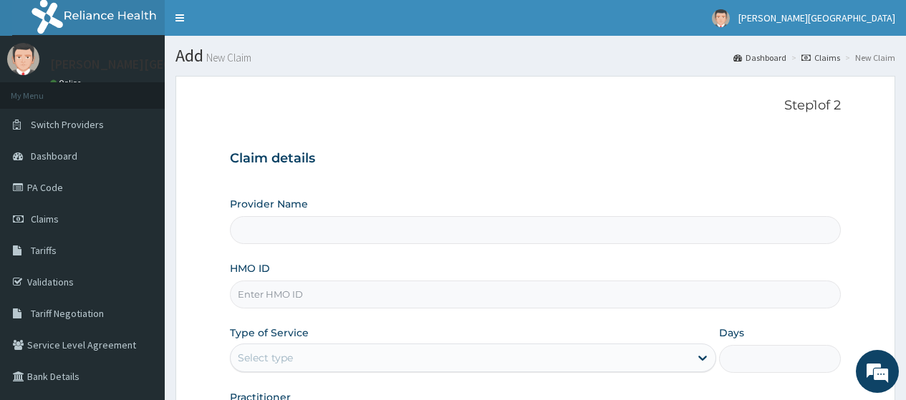
type input "[PERSON_NAME][GEOGRAPHIC_DATA]"
